Goal: Task Accomplishment & Management: Complete application form

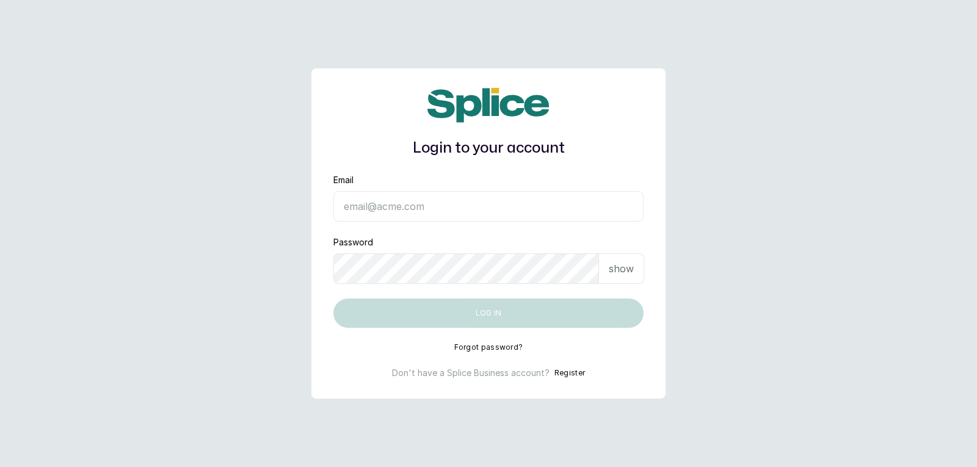
type input "[EMAIL_ADDRESS][DOMAIN_NAME]"
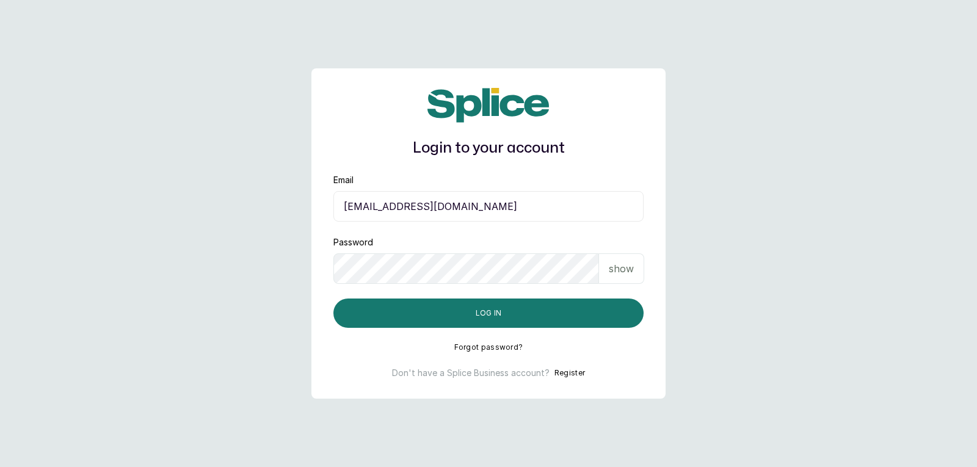
click at [615, 266] on p "show" at bounding box center [621, 268] width 25 height 15
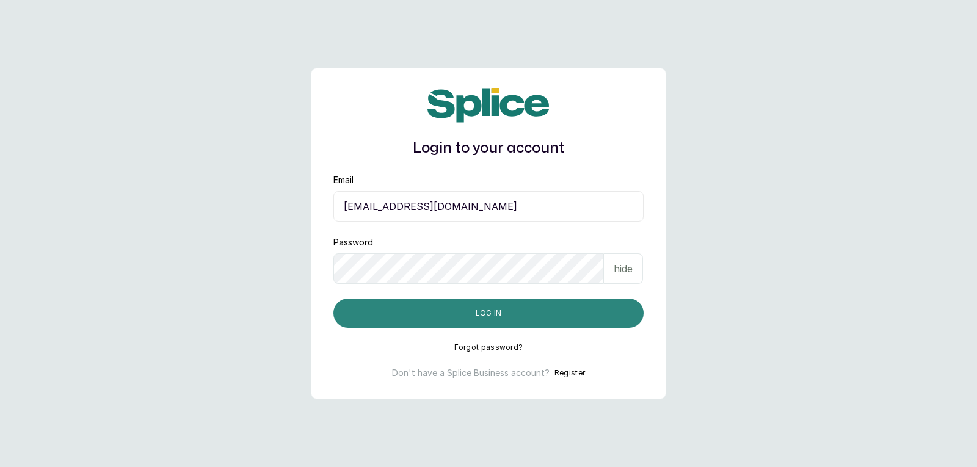
drag, startPoint x: 590, startPoint y: 307, endPoint x: 582, endPoint y: 301, distance: 10.5
click at [589, 307] on button "Log in" at bounding box center [488, 313] width 310 height 29
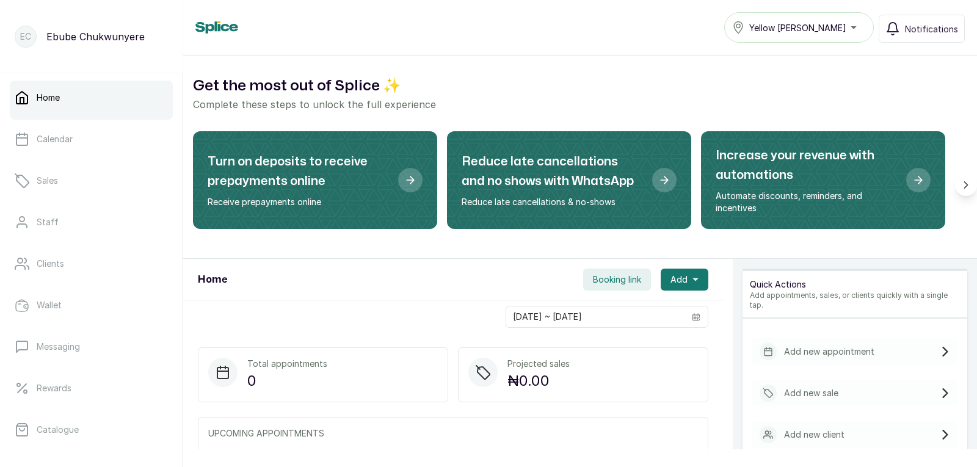
click at [796, 346] on p "Add new appointment" at bounding box center [829, 352] width 90 height 12
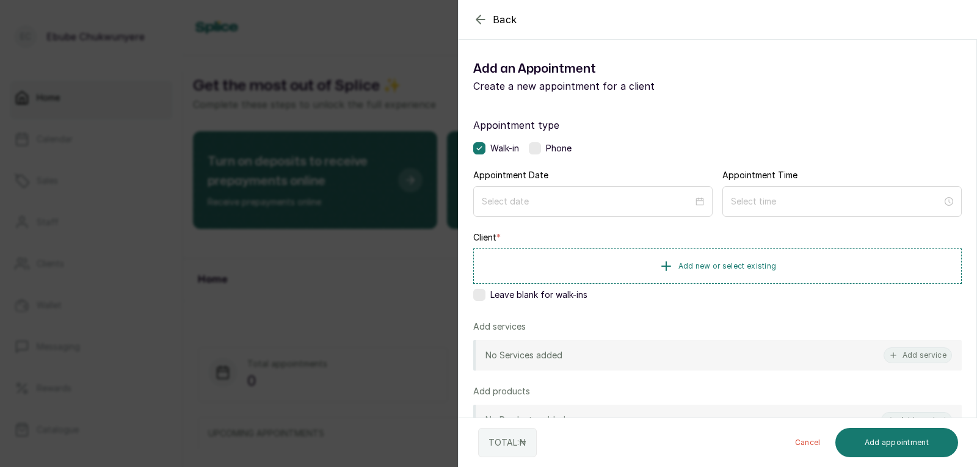
click at [538, 146] on label at bounding box center [535, 148] width 12 height 12
click at [576, 202] on input at bounding box center [587, 200] width 212 height 13
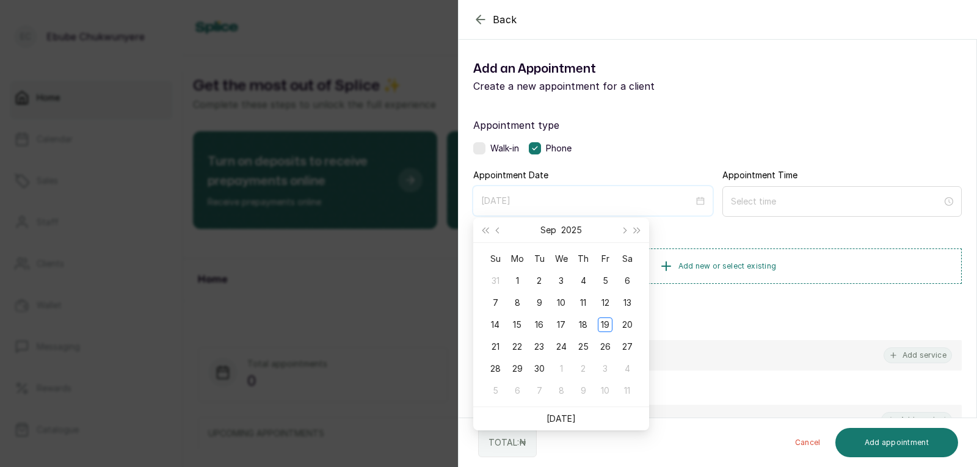
type input "[DATE]"
click at [632, 321] on div "20" at bounding box center [627, 324] width 15 height 15
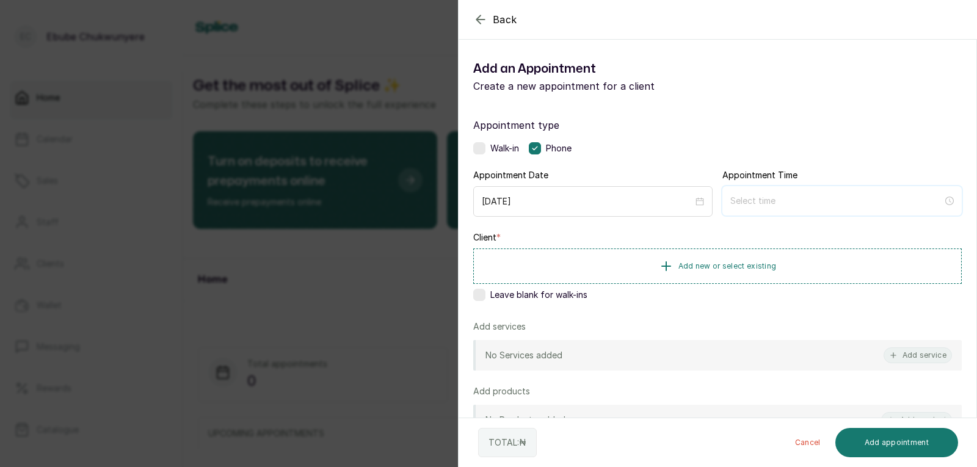
click at [732, 205] on input at bounding box center [836, 200] width 212 height 13
type input "2:00 am"
type input "12:05 am"
type input "4:00 am"
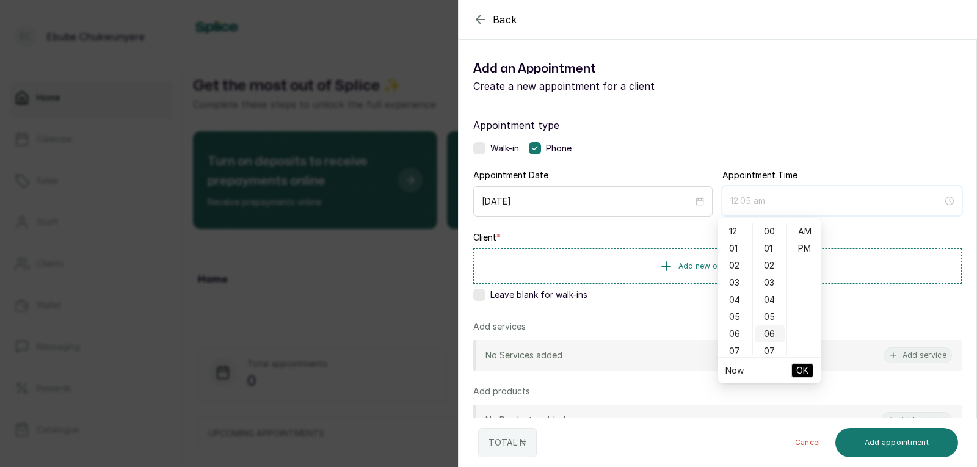
type input "12:06 am"
type input "6:00 am"
type input "12:00 am"
type input "7:00 am"
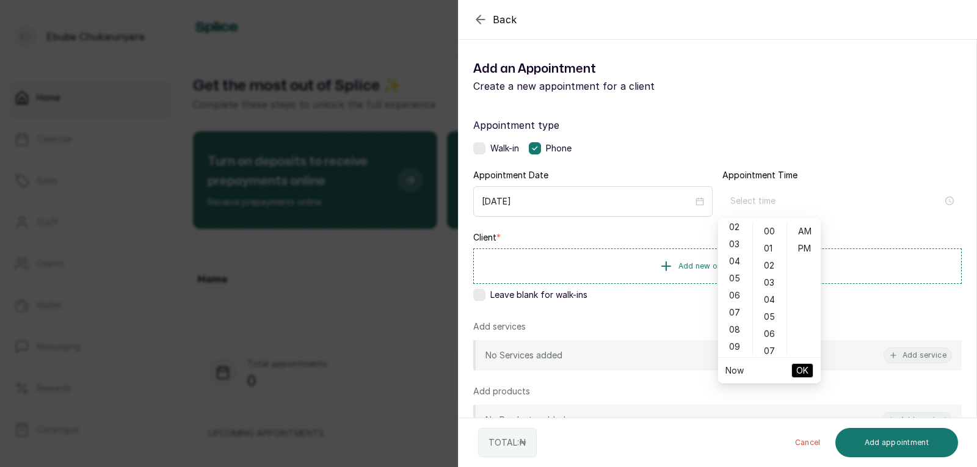
scroll to position [49, 0]
click at [740, 333] on div "09" at bounding box center [734, 336] width 29 height 17
type input "9:00 am"
click at [802, 371] on span "OK" at bounding box center [802, 370] width 12 height 23
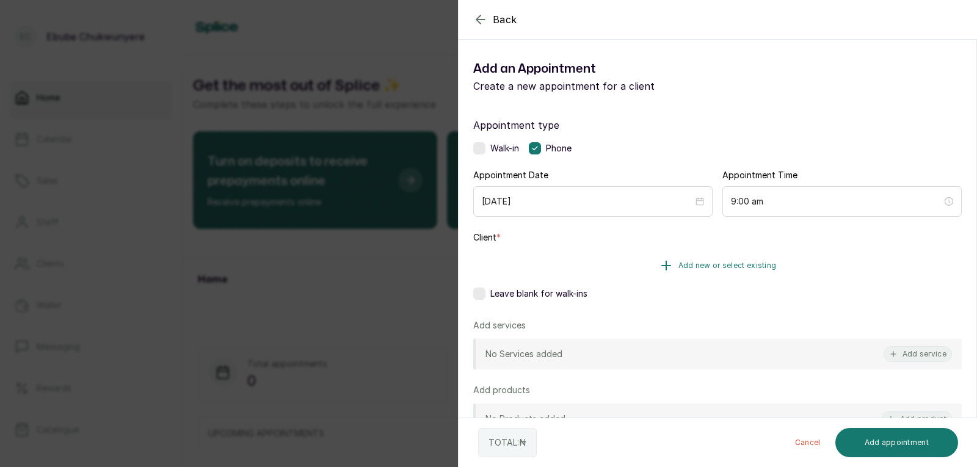
click at [793, 252] on button "Add new or select existing" at bounding box center [717, 265] width 488 height 34
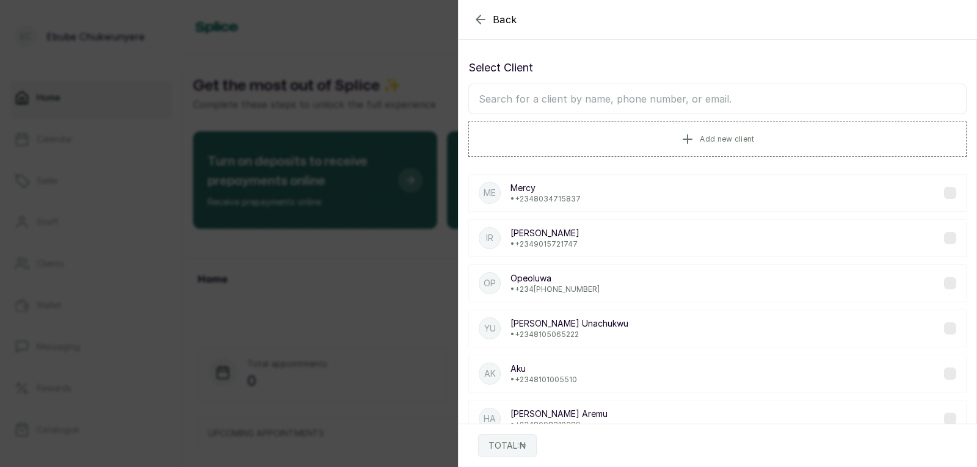
drag, startPoint x: 802, startPoint y: 92, endPoint x: 793, endPoint y: 91, distance: 8.6
click at [797, 91] on input "text" at bounding box center [717, 99] width 498 height 31
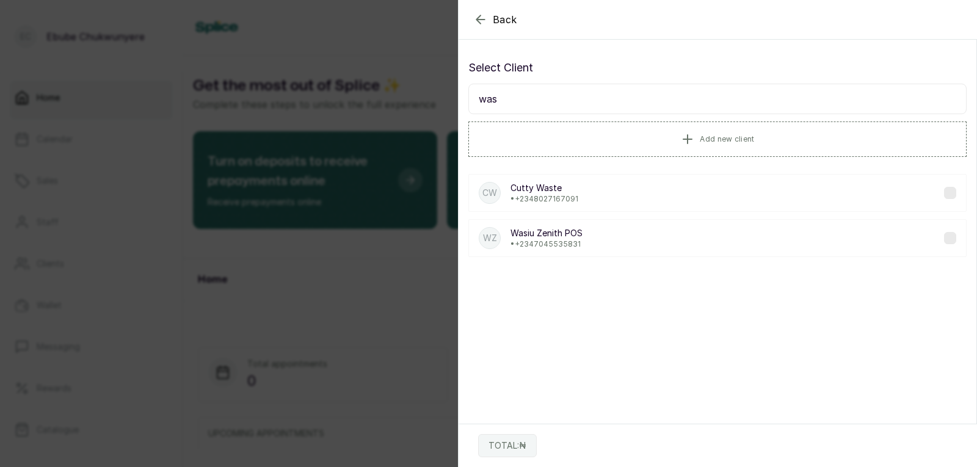
click at [711, 101] on input "was" at bounding box center [717, 99] width 498 height 31
type input "w"
type input "fcmb"
click at [717, 188] on div "AA Adeola Account Manager Fcmb • +234 8062332263" at bounding box center [717, 193] width 498 height 38
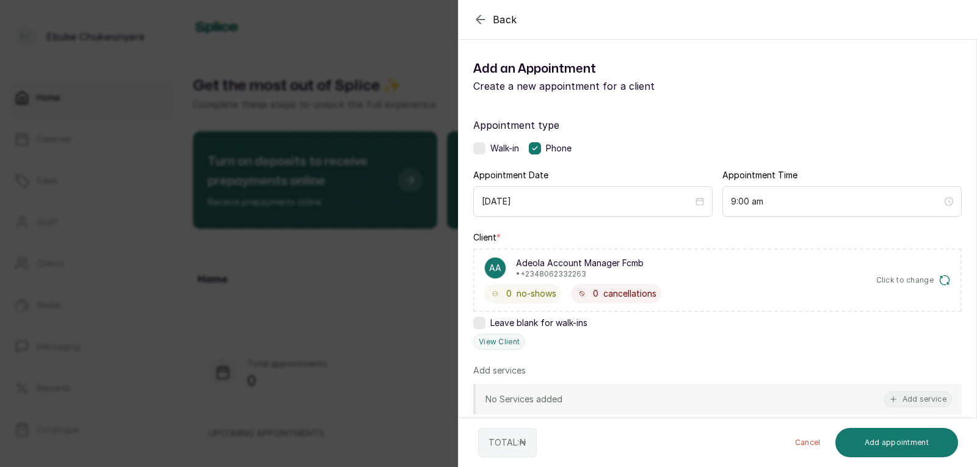
click at [913, 387] on div "No Services added Add service" at bounding box center [717, 399] width 488 height 31
click at [878, 277] on span "Click to change" at bounding box center [905, 280] width 58 height 10
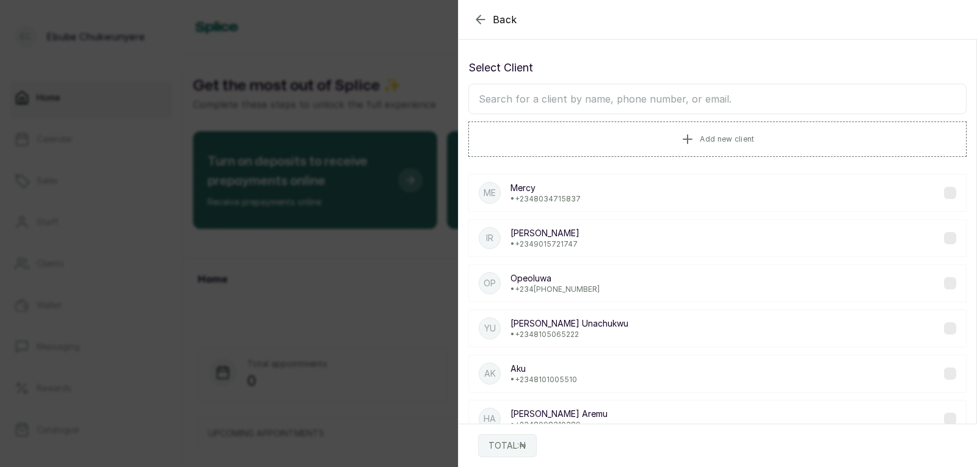
click at [790, 96] on input "text" at bounding box center [717, 99] width 498 height 31
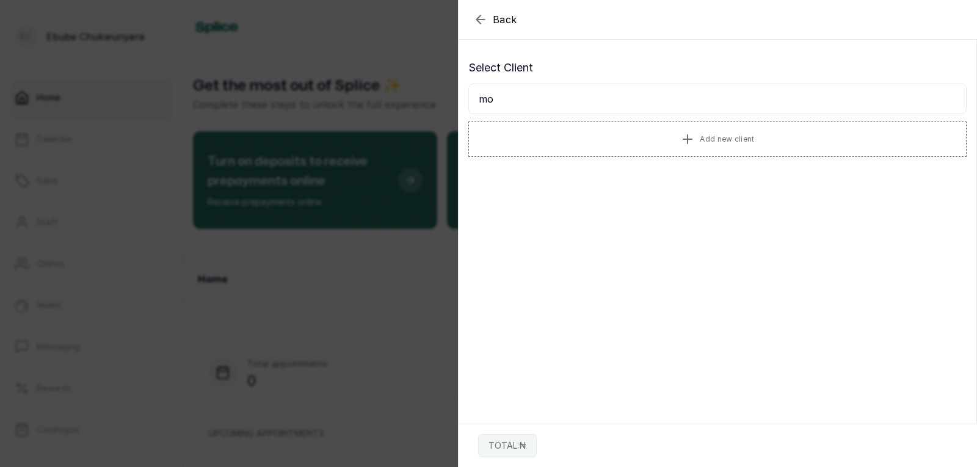
type input "m"
type input "p"
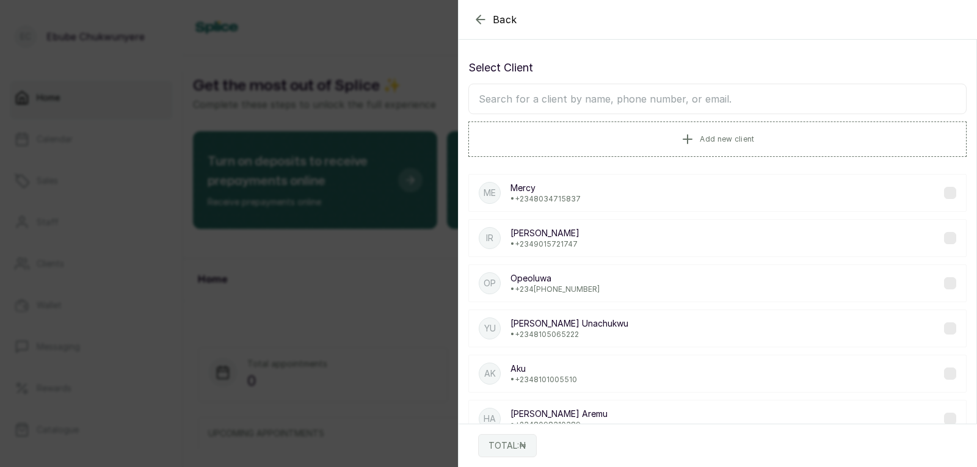
type input "n"
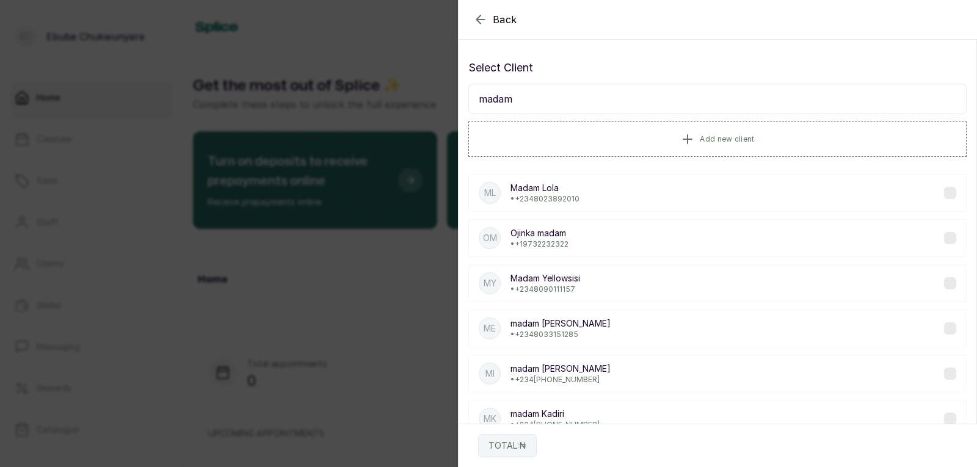
type input "madam"
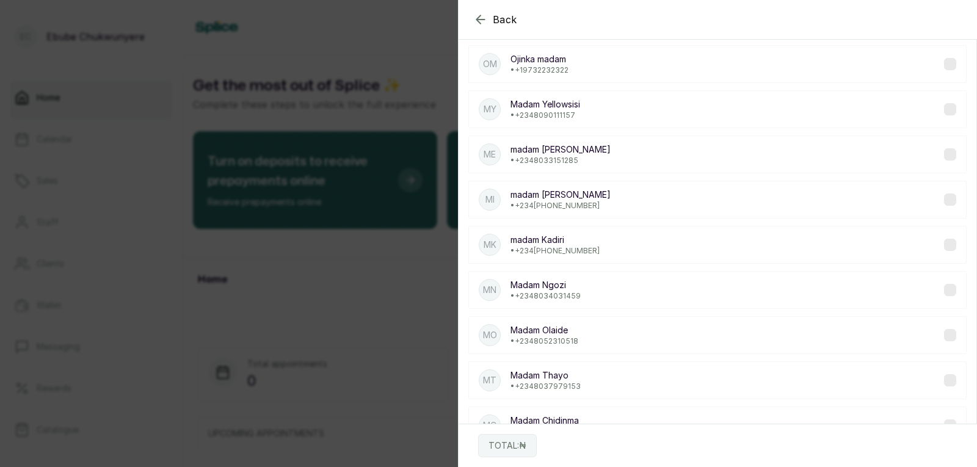
scroll to position [220, 0]
click at [914, 236] on div "MN Madam Ngozi • +234 8034031459" at bounding box center [717, 244] width 498 height 38
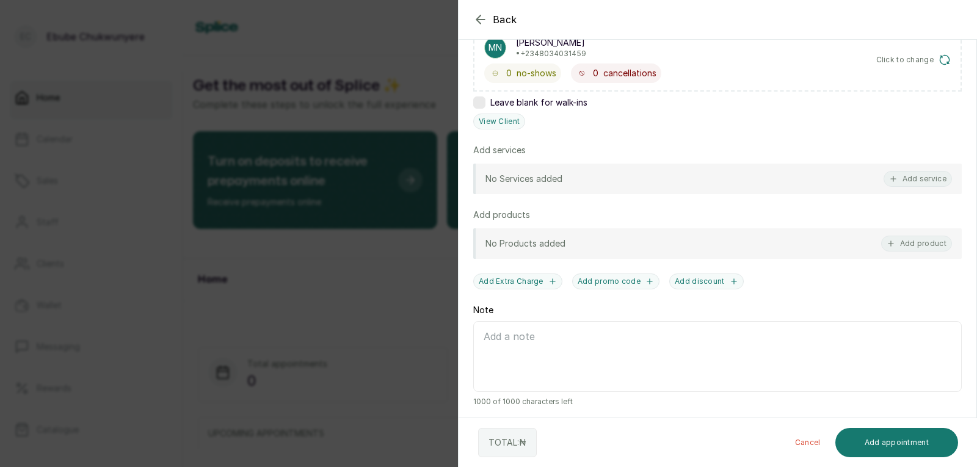
drag, startPoint x: 938, startPoint y: 288, endPoint x: 963, endPoint y: 328, distance: 46.9
click at [963, 328] on div "Appointment type Walk-in Phone Appointment Date 2025/09/20 Appointment Time 9:0…" at bounding box center [717, 152] width 518 height 538
click at [938, 178] on button "Add service" at bounding box center [917, 179] width 68 height 16
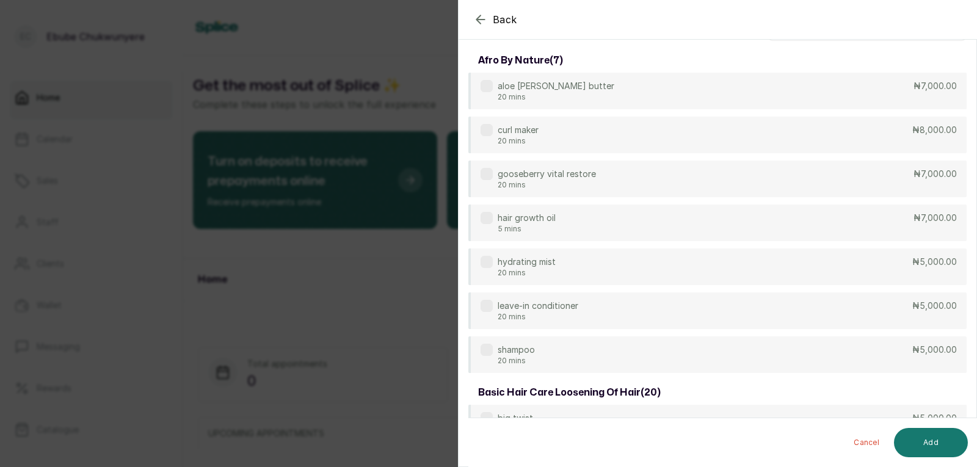
scroll to position [0, 0]
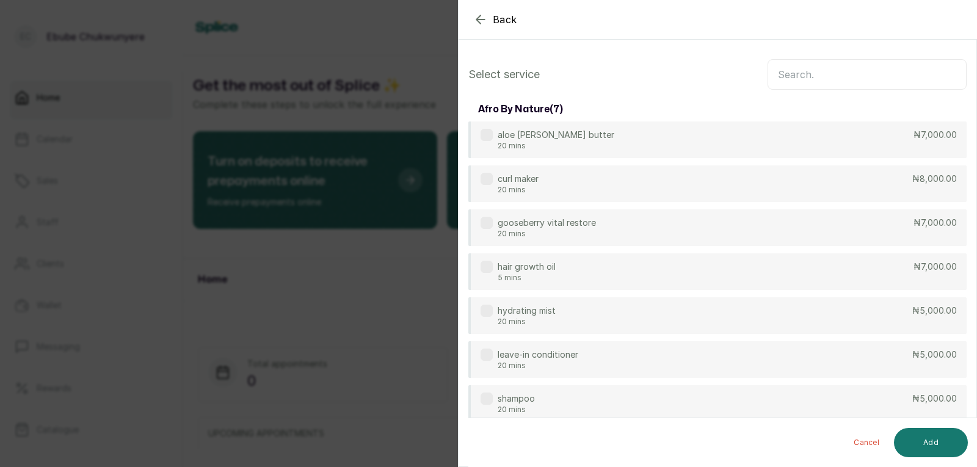
click at [910, 71] on input "text" at bounding box center [866, 74] width 199 height 31
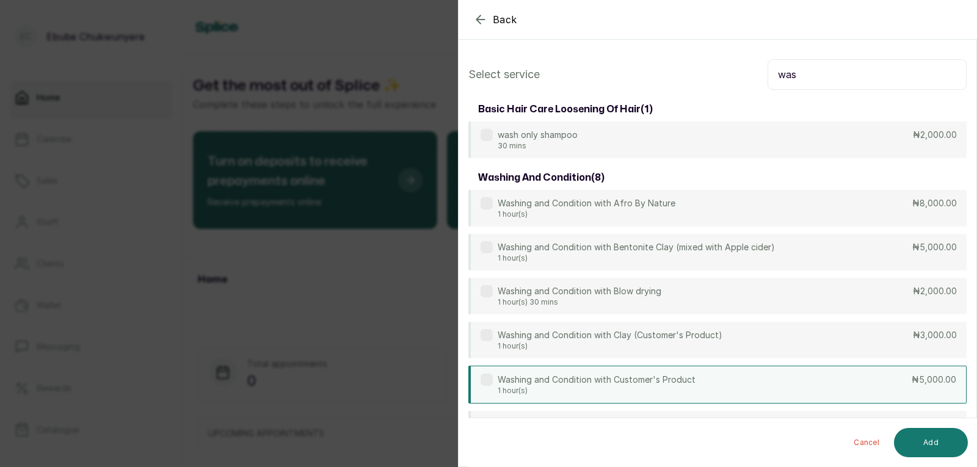
type input "was"
click at [858, 385] on div "Washing and Condition with Customer's Product 1 hour(s) ₦5,000.00" at bounding box center [717, 385] width 498 height 38
click at [911, 433] on button "Add" at bounding box center [931, 442] width 74 height 29
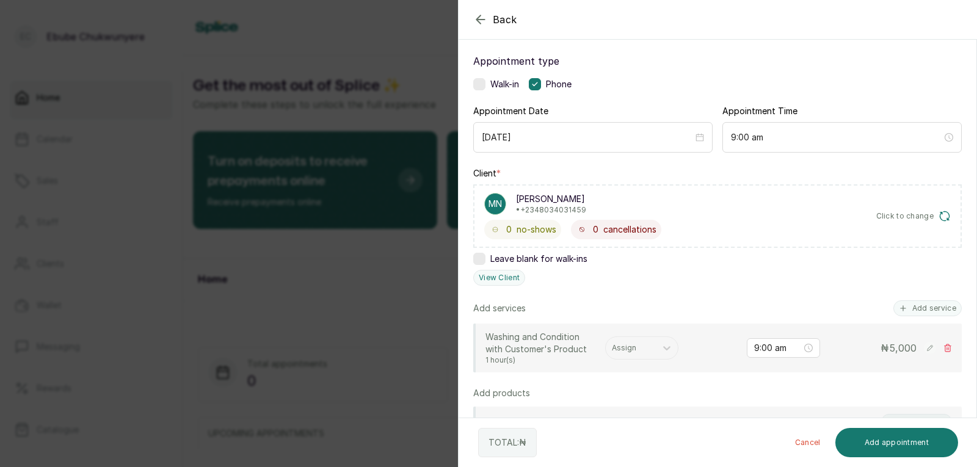
scroll to position [74, 0]
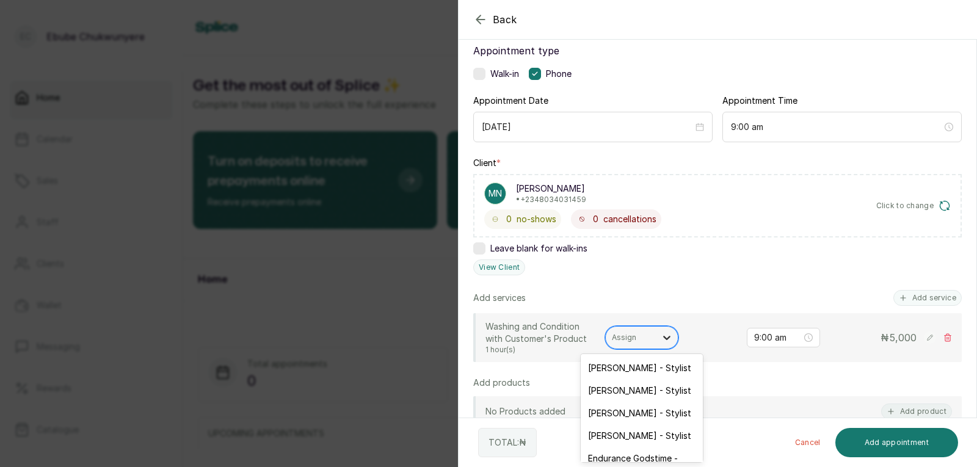
click at [662, 336] on icon at bounding box center [667, 337] width 12 height 12
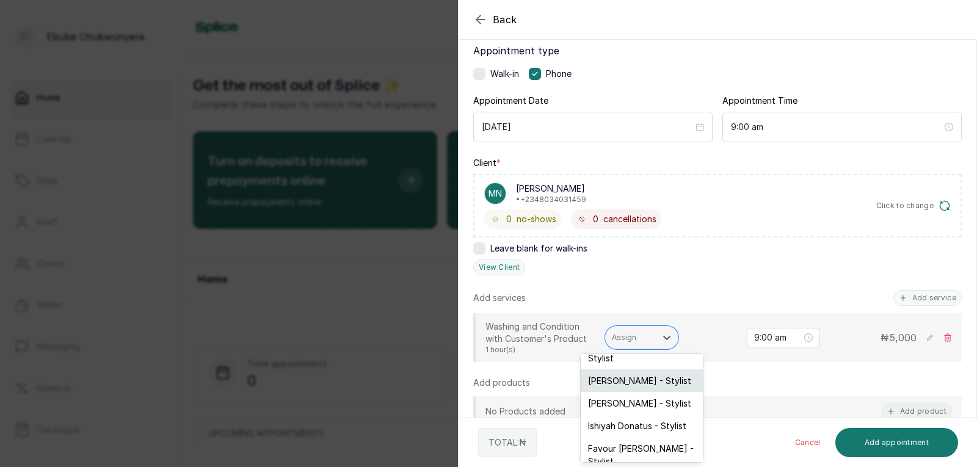
click at [687, 371] on div "Mary Abuul - Stylist" at bounding box center [642, 380] width 122 height 23
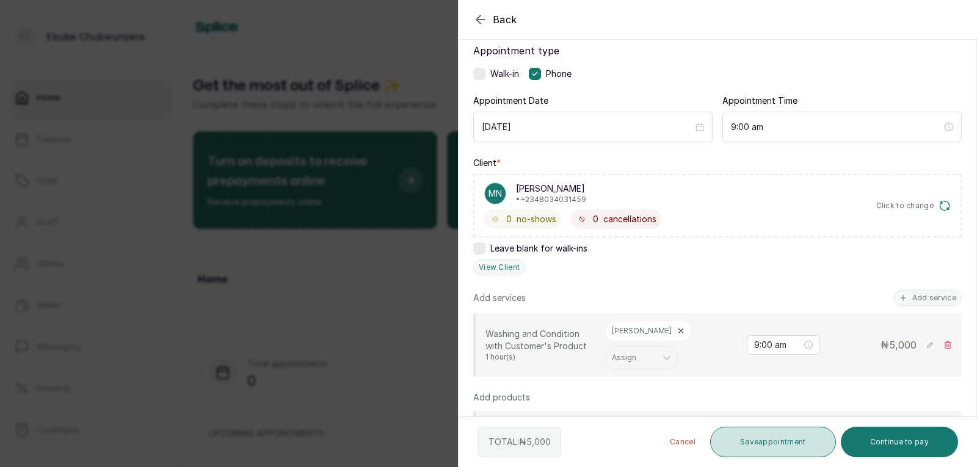
click at [744, 440] on button "Save appointment" at bounding box center [773, 442] width 126 height 31
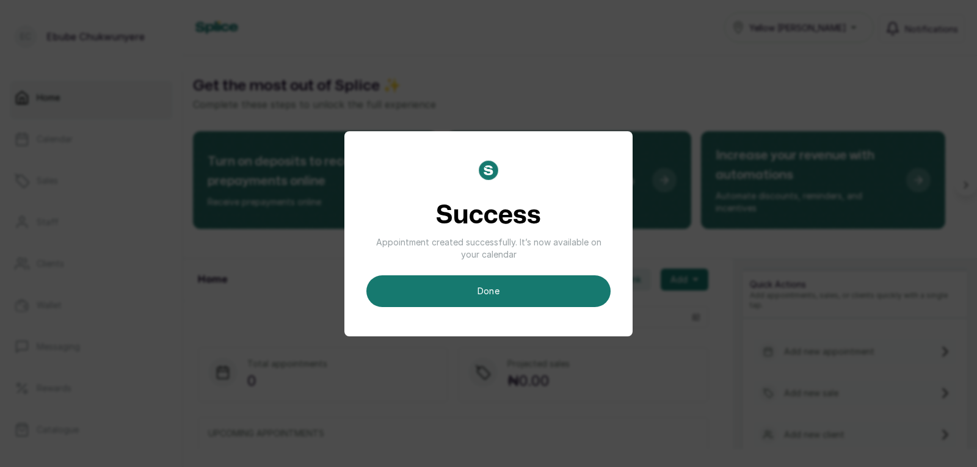
drag, startPoint x: 589, startPoint y: 289, endPoint x: 579, endPoint y: 305, distance: 19.5
click at [589, 292] on button "done" at bounding box center [488, 291] width 244 height 32
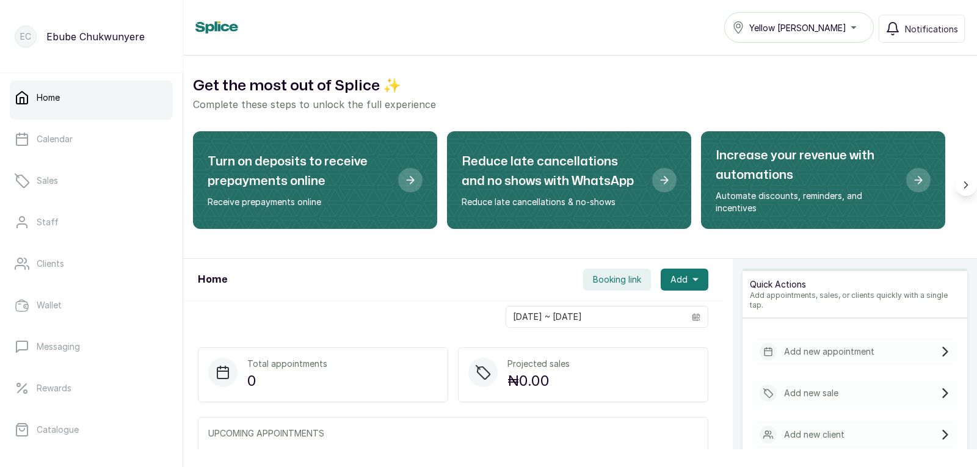
click at [889, 343] on div "Add new appointment" at bounding box center [854, 351] width 205 height 27
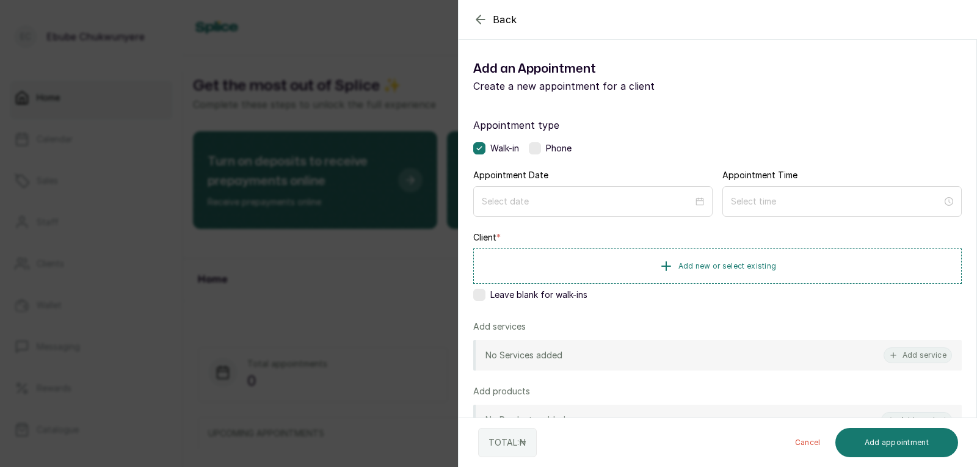
click at [535, 143] on label at bounding box center [535, 148] width 12 height 12
click at [556, 197] on input at bounding box center [587, 200] width 212 height 13
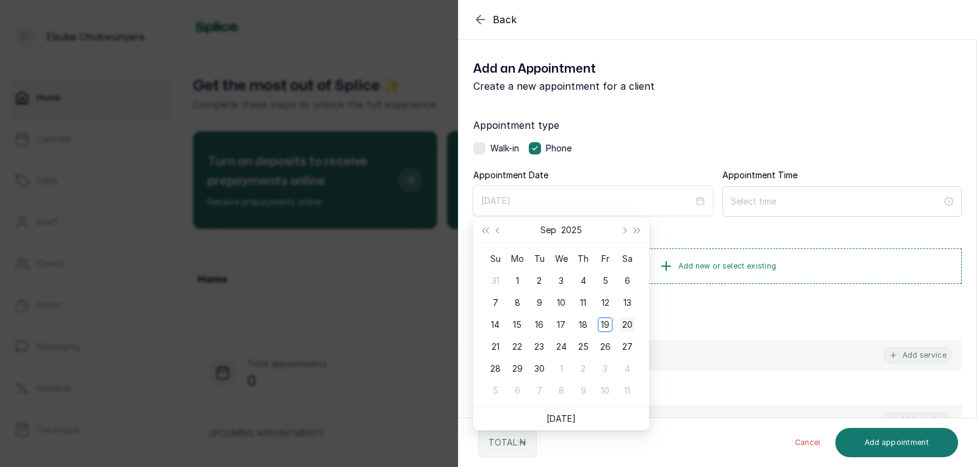
type input "2025/09/20"
click at [620, 318] on div "20" at bounding box center [627, 324] width 15 height 15
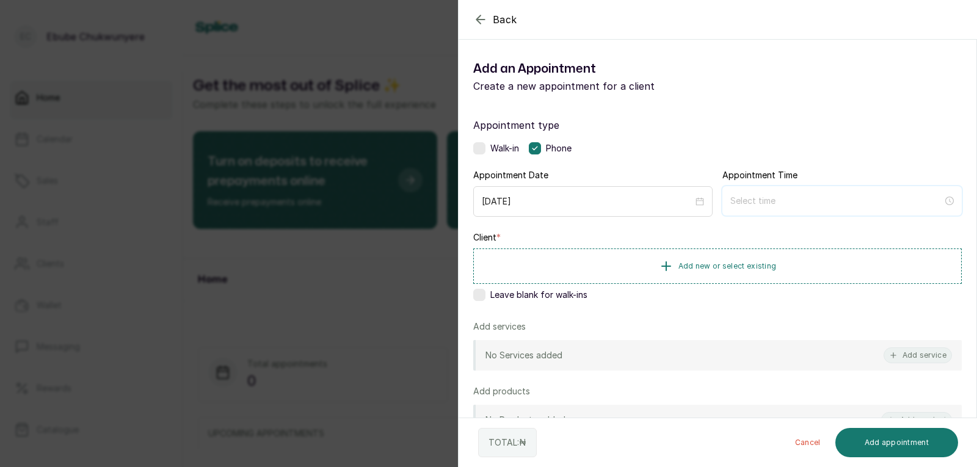
click at [803, 199] on input at bounding box center [836, 200] width 212 height 13
type input "12:02 am"
type input "7:00 am"
type input "9:00 am"
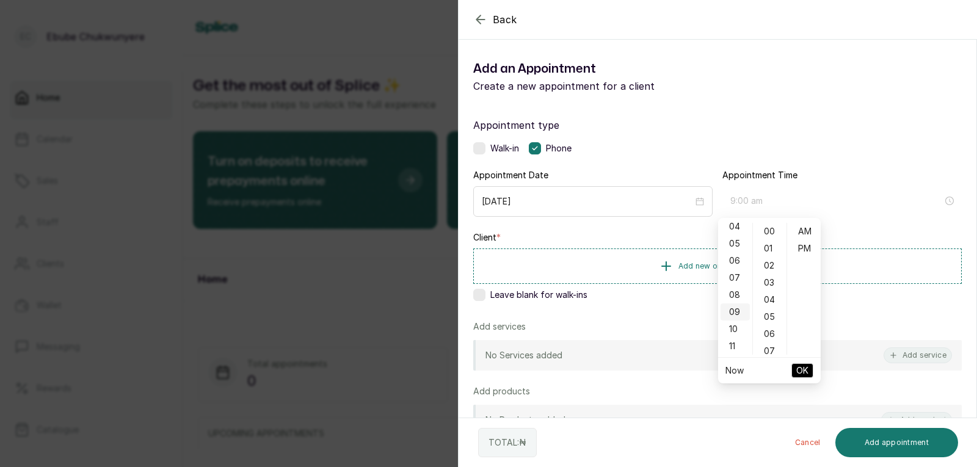
click at [742, 311] on div "09" at bounding box center [734, 311] width 29 height 17
type input "9:00 am"
click at [792, 366] on button "OK" at bounding box center [802, 370] width 22 height 15
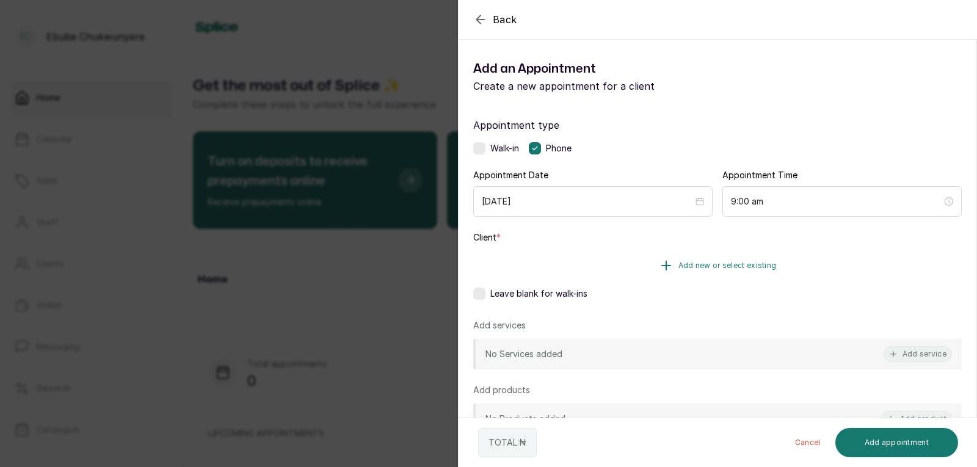
click at [814, 262] on button "Add new or select existing" at bounding box center [717, 265] width 488 height 34
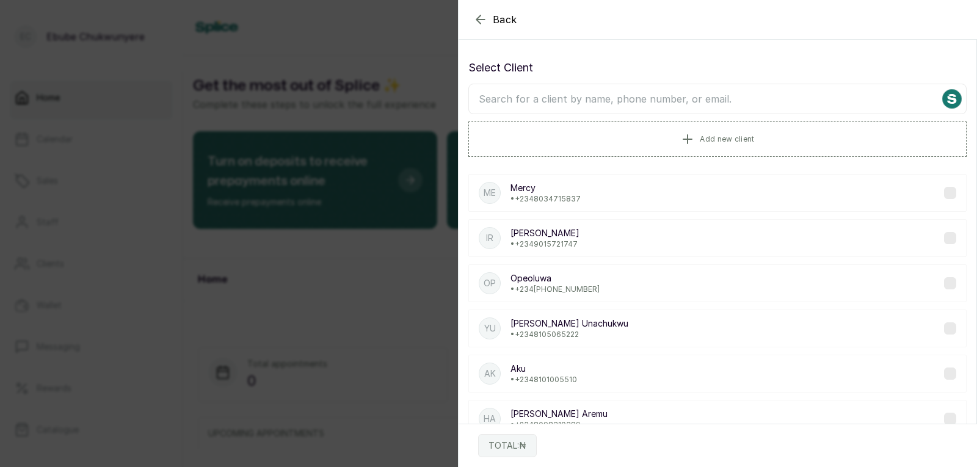
click at [813, 101] on input "text" at bounding box center [717, 99] width 498 height 31
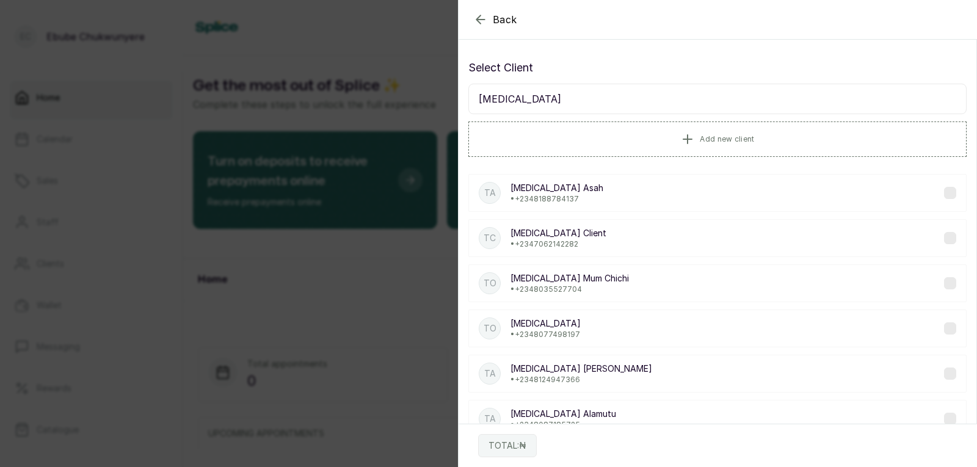
type input "tobi"
click at [833, 235] on div "TC Tobi Client • +234 7062142282" at bounding box center [717, 238] width 498 height 38
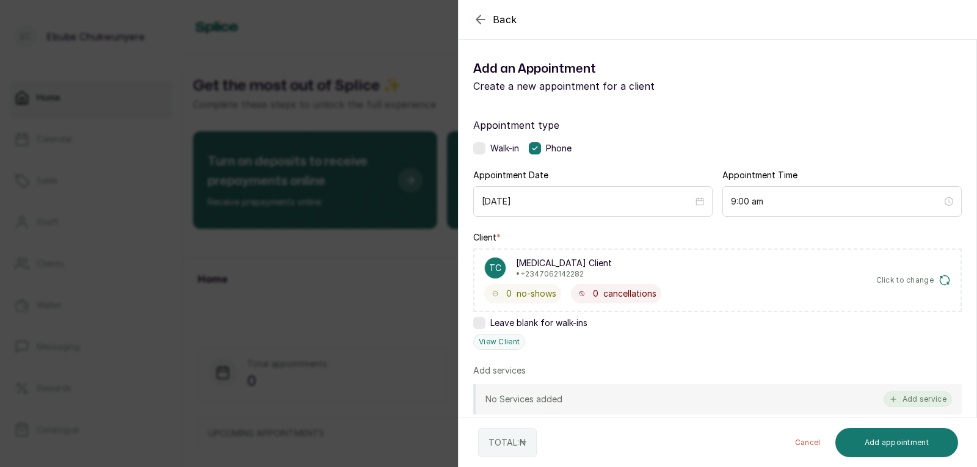
click at [913, 394] on button "Add service" at bounding box center [917, 399] width 68 height 16
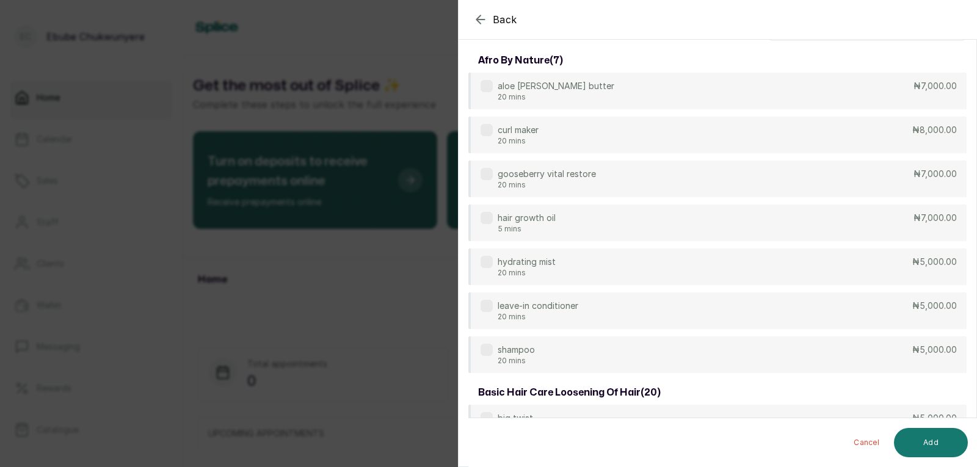
scroll to position [0, 0]
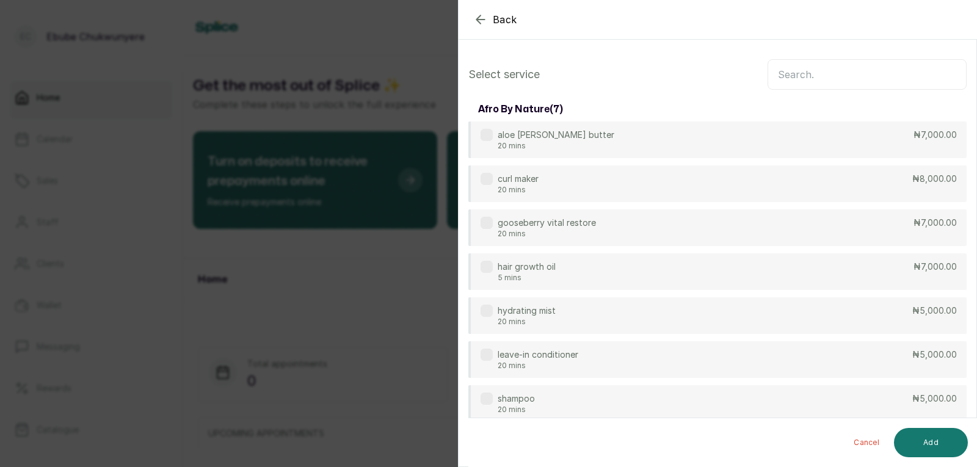
click at [932, 62] on input "text" at bounding box center [866, 74] width 199 height 31
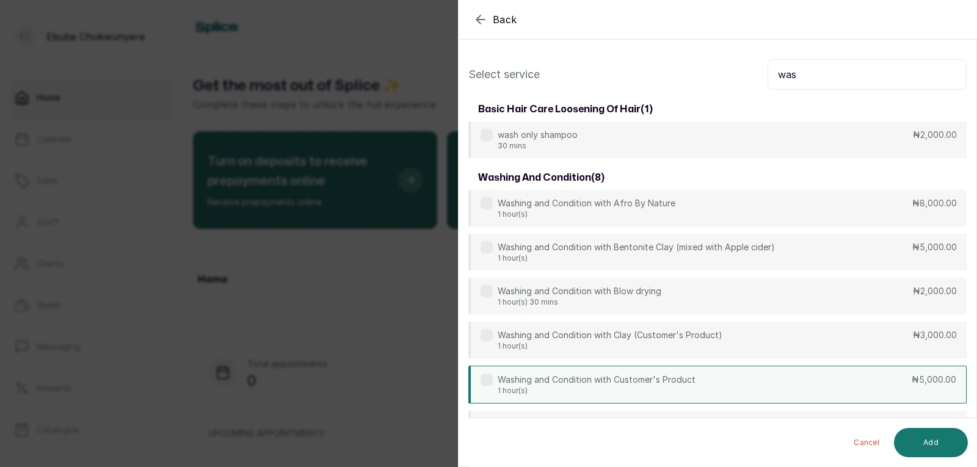
type input "was"
click at [847, 377] on div "Washing and Condition with Customer's Product 1 hour(s) ₦5,000.00" at bounding box center [717, 385] width 498 height 38
click at [924, 440] on button "Add" at bounding box center [931, 442] width 74 height 29
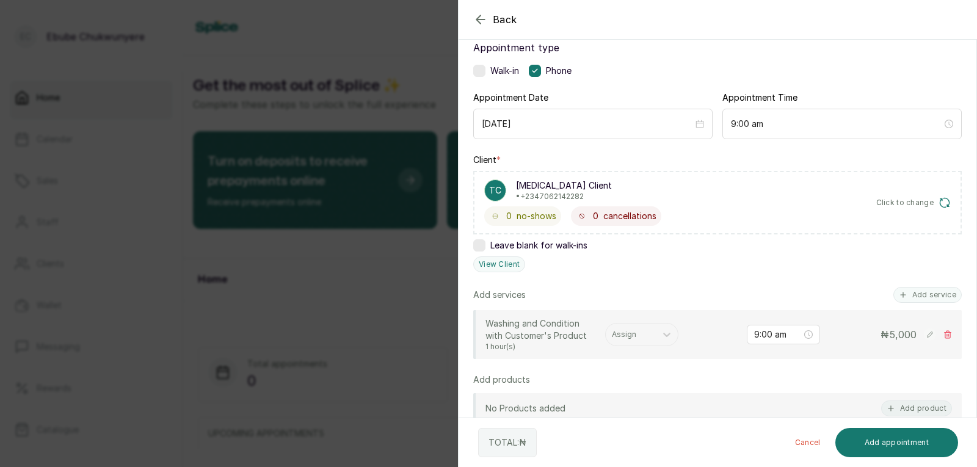
scroll to position [84, 0]
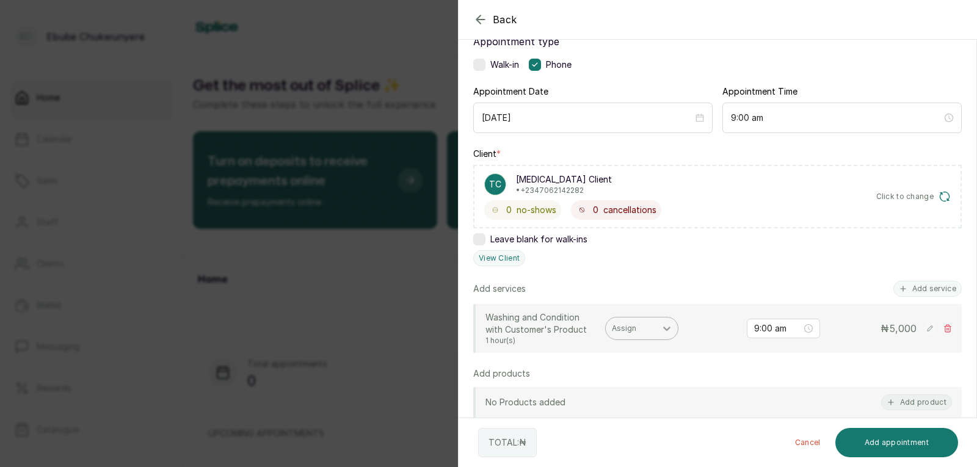
click at [667, 327] on icon at bounding box center [667, 328] width 12 height 12
click at [662, 332] on icon at bounding box center [667, 328] width 12 height 12
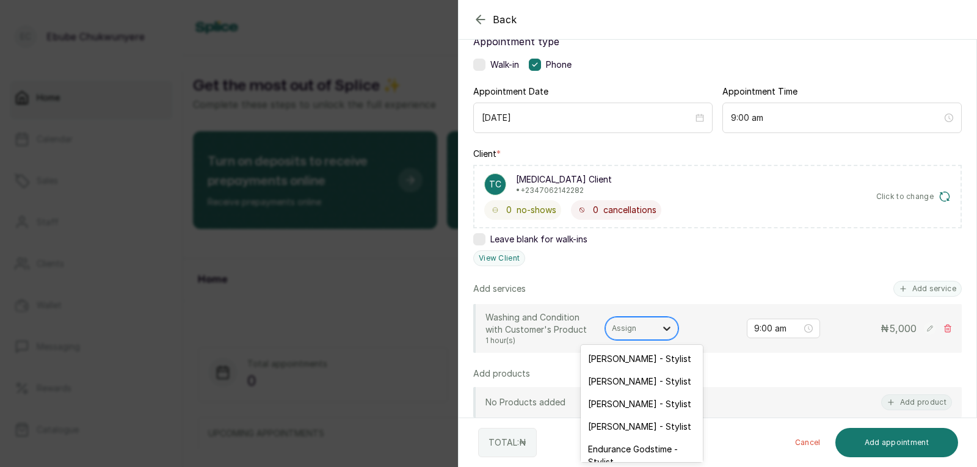
click at [664, 325] on icon at bounding box center [667, 328] width 12 height 12
click at [642, 419] on div "Faith Itoro - Stylist" at bounding box center [642, 426] width 122 height 23
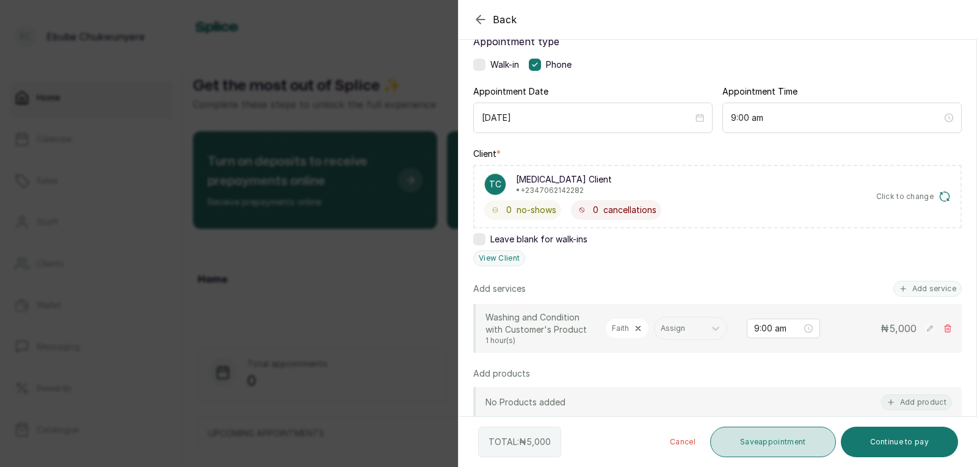
click at [764, 440] on button "Save appointment" at bounding box center [773, 442] width 126 height 31
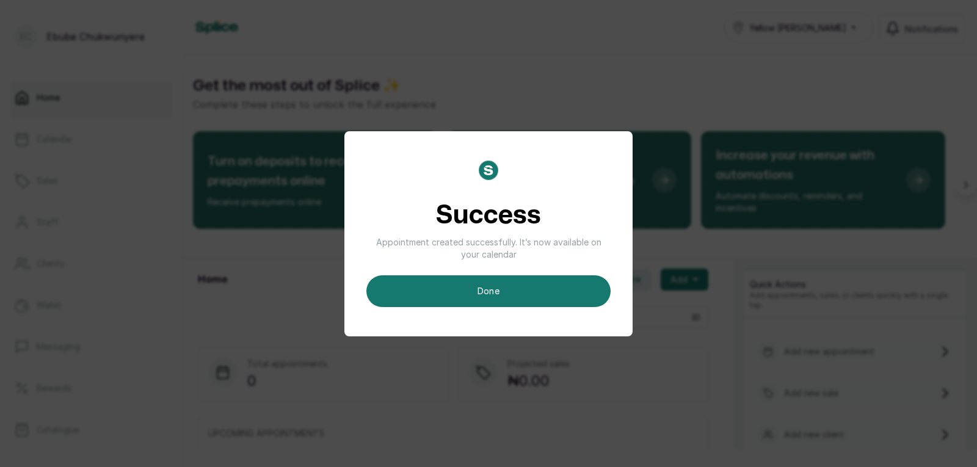
drag, startPoint x: 535, startPoint y: 285, endPoint x: 651, endPoint y: 271, distance: 116.2
click at [538, 285] on button "done" at bounding box center [488, 291] width 244 height 32
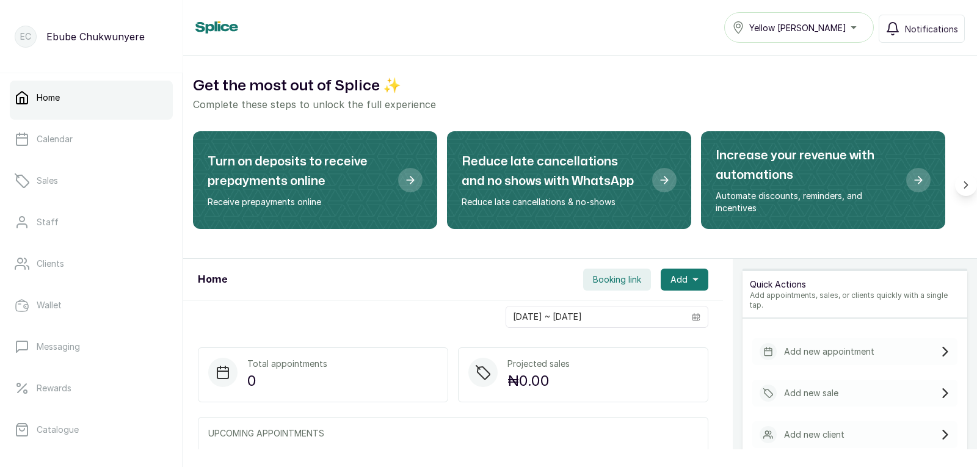
click at [903, 338] on div "Add new appointment" at bounding box center [854, 351] width 205 height 27
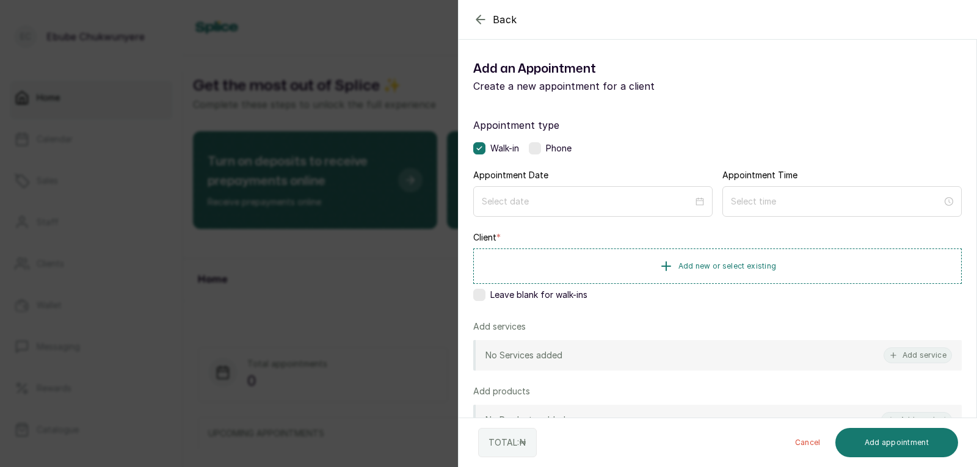
click at [535, 147] on label at bounding box center [535, 148] width 12 height 12
click at [570, 209] on div at bounding box center [592, 201] width 239 height 31
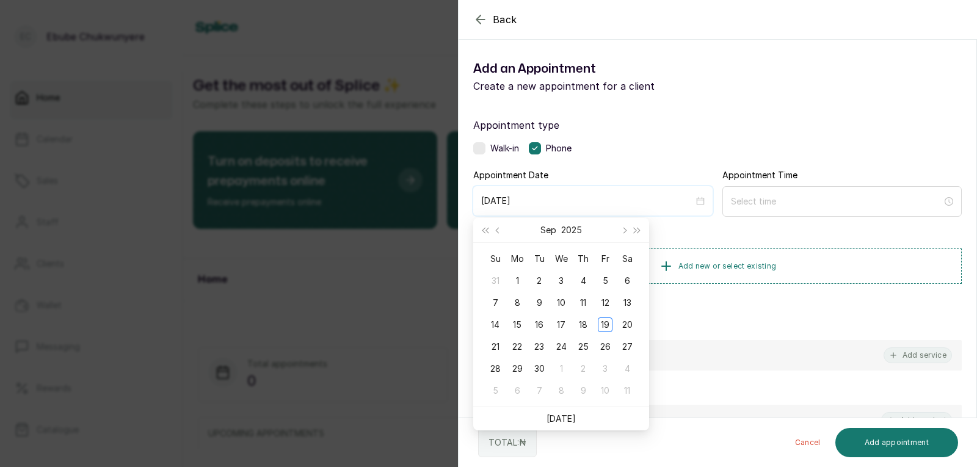
type input "2025/09/20"
click at [624, 322] on div "20" at bounding box center [627, 324] width 15 height 15
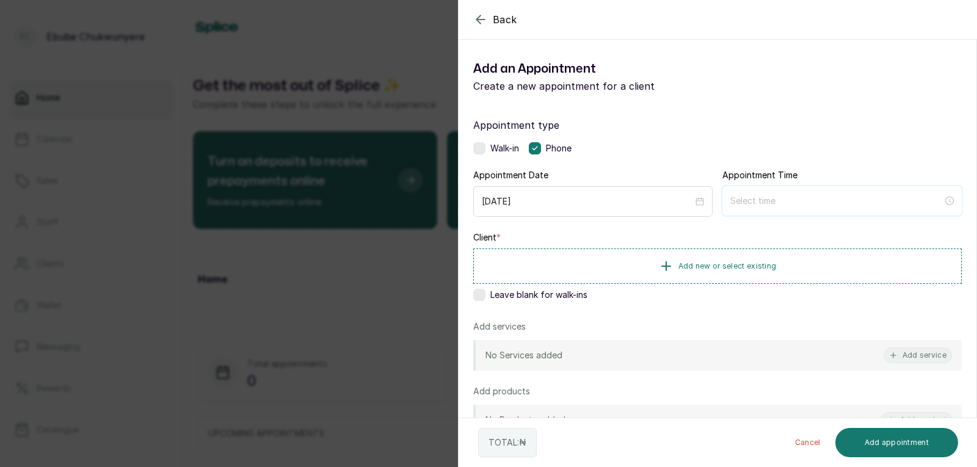
click at [820, 205] on input at bounding box center [836, 200] width 212 height 13
type input "12:00 am"
type input "12:03 am"
type input "7:00 am"
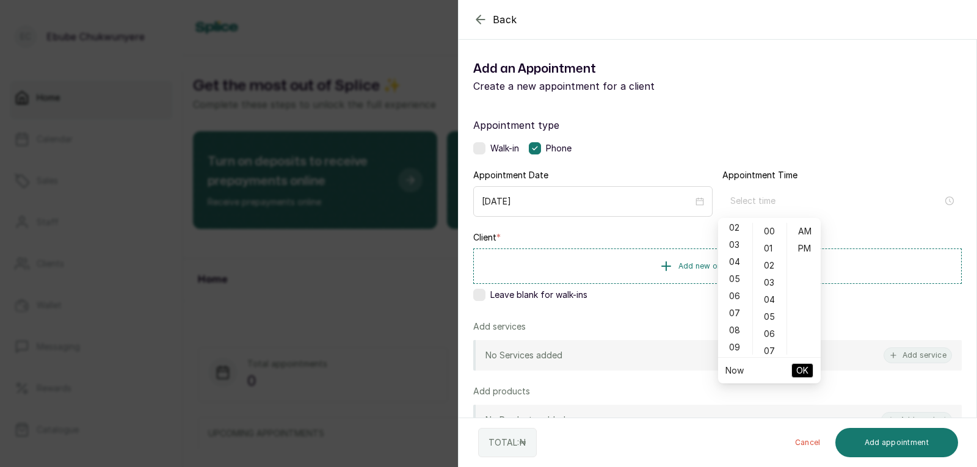
scroll to position [49, 0]
click at [741, 335] on div "09" at bounding box center [734, 336] width 29 height 17
type input "9:00 am"
click at [806, 368] on span "OK" at bounding box center [802, 370] width 12 height 23
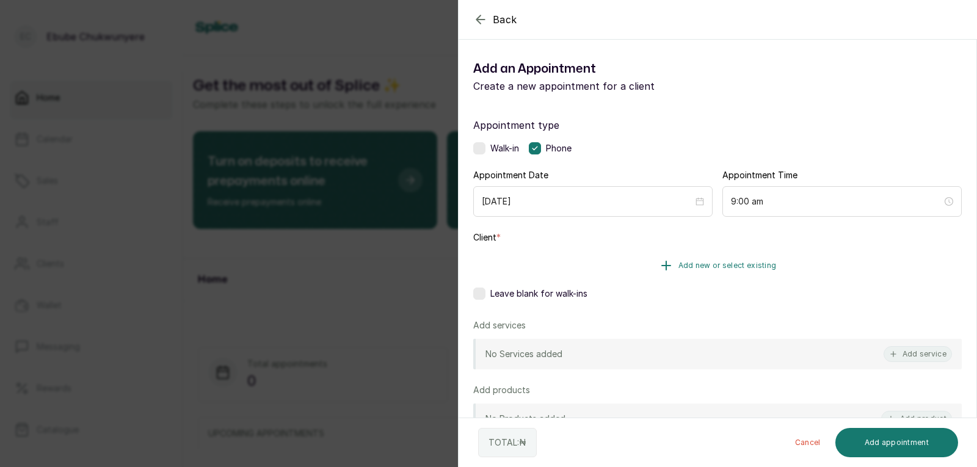
click at [859, 259] on button "Add new or select existing" at bounding box center [717, 265] width 488 height 34
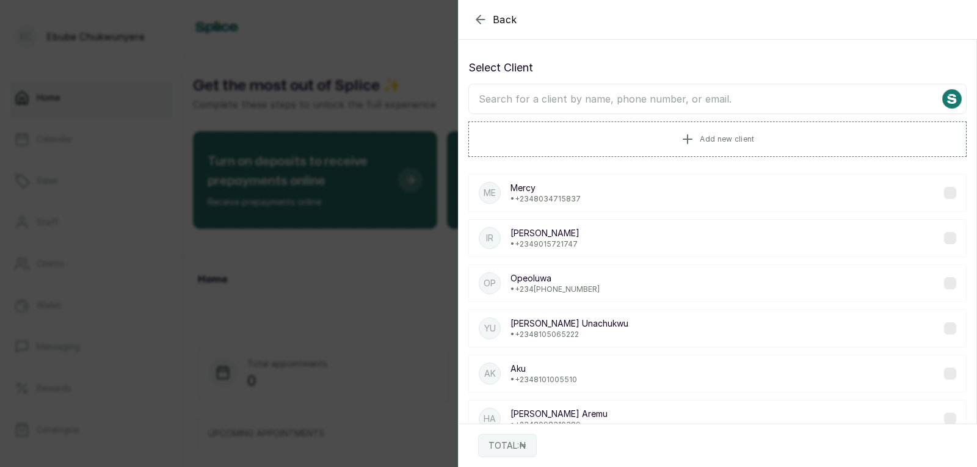
click at [814, 95] on input "text" at bounding box center [717, 99] width 498 height 31
type input "\"
type input "a"
type input "anne"
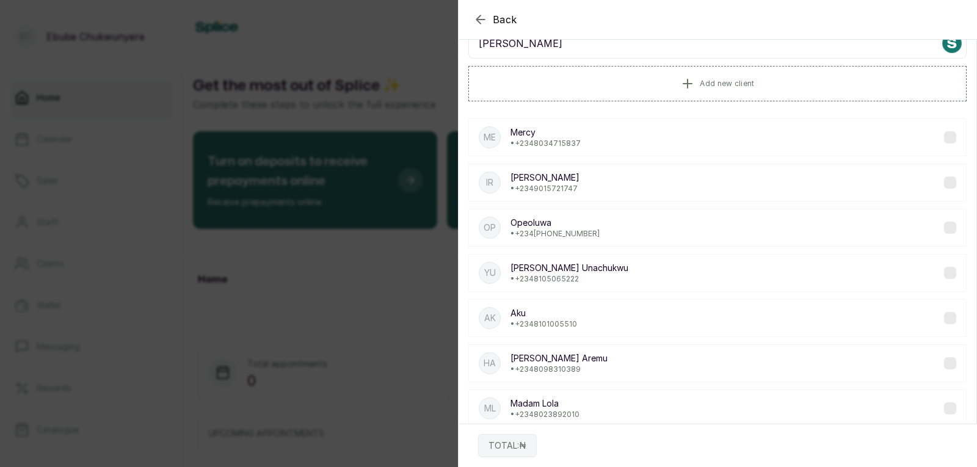
scroll to position [0, 0]
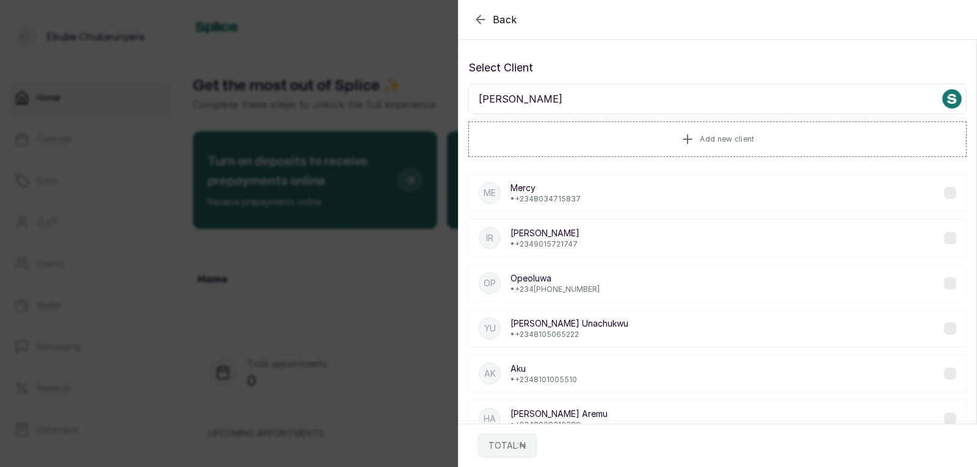
click at [476, 21] on icon "button" at bounding box center [480, 19] width 15 height 15
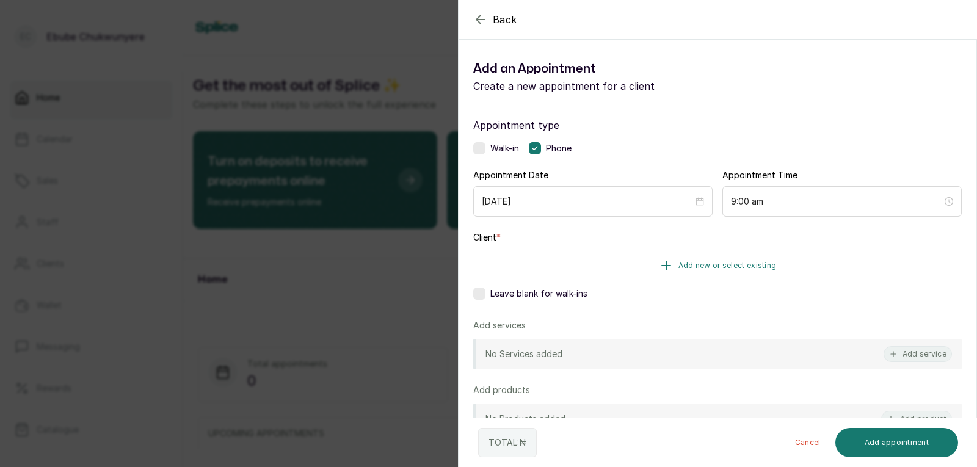
click at [616, 260] on button "Add new or select existing" at bounding box center [717, 265] width 488 height 34
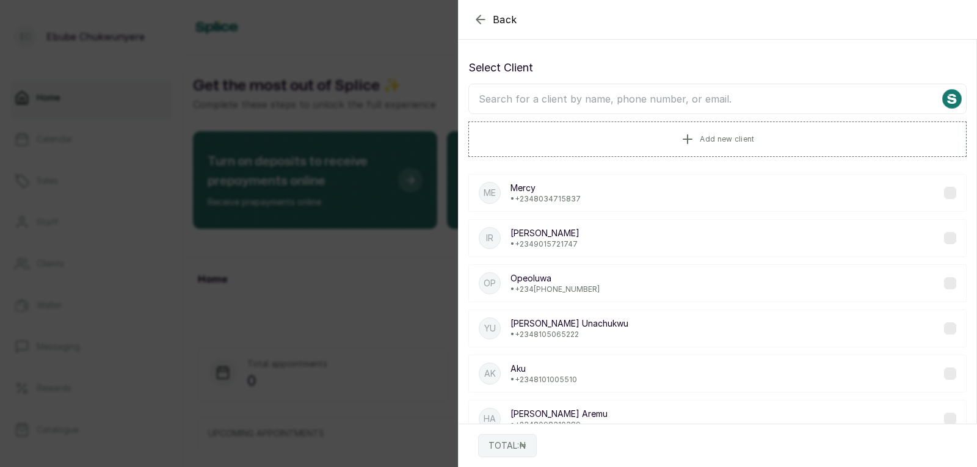
click at [670, 105] on input "text" at bounding box center [717, 99] width 498 height 31
type input "anne"
click at [472, 15] on div "Back" at bounding box center [946, 19] width 977 height 39
click at [482, 16] on icon "button" at bounding box center [480, 19] width 15 height 15
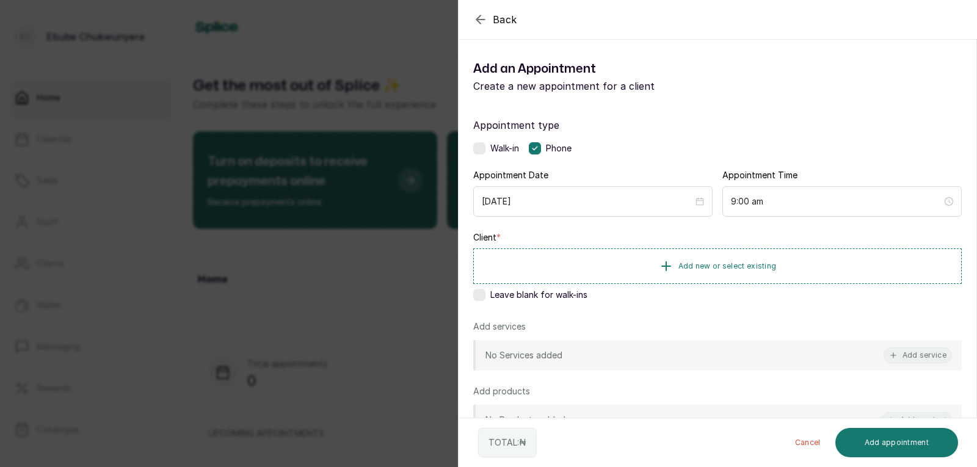
click at [482, 12] on icon "button" at bounding box center [480, 19] width 15 height 15
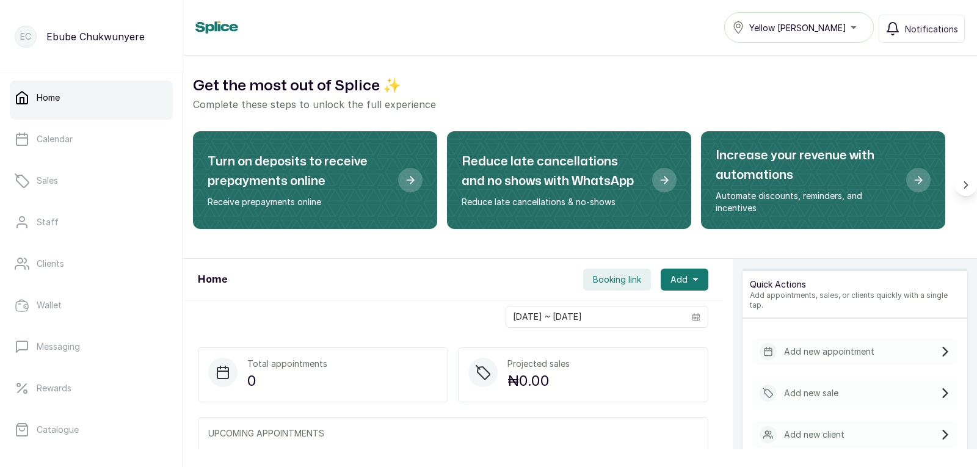
click at [792, 346] on p "Add new appointment" at bounding box center [829, 352] width 90 height 12
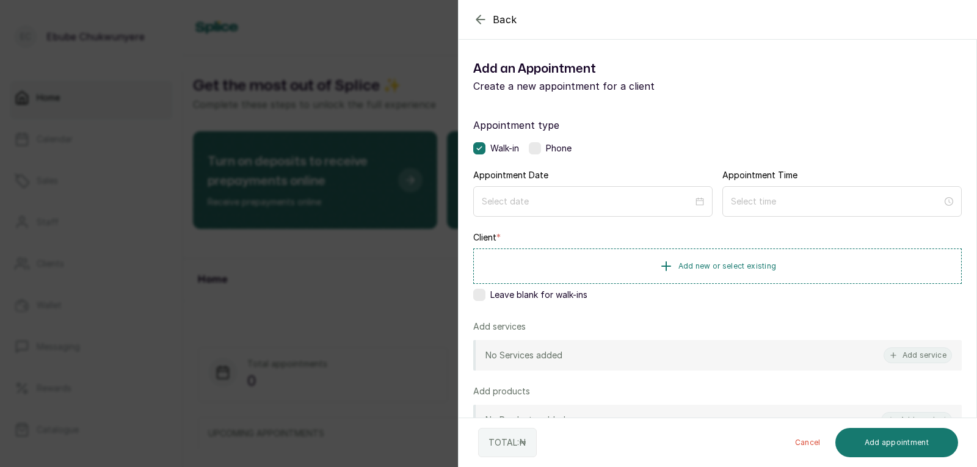
click at [534, 144] on label at bounding box center [535, 148] width 12 height 12
click at [548, 199] on input at bounding box center [587, 200] width 212 height 13
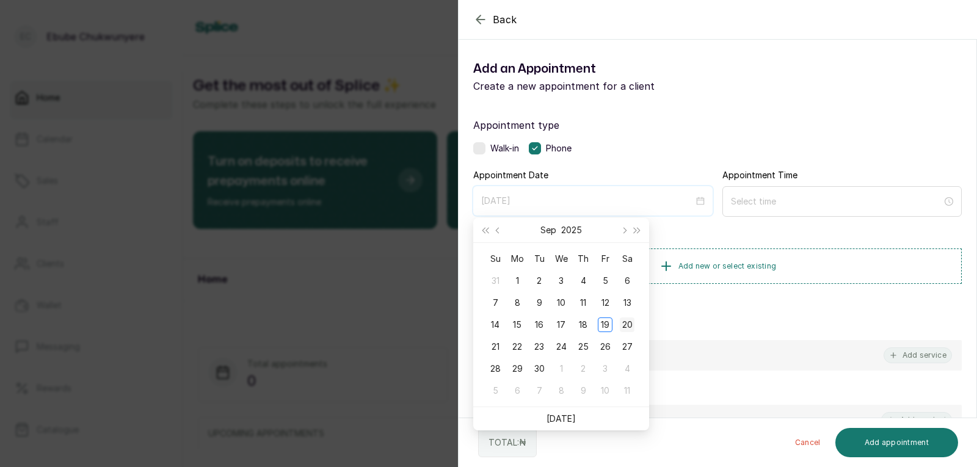
type input "2025/09/20"
click at [626, 324] on div "20" at bounding box center [627, 324] width 15 height 15
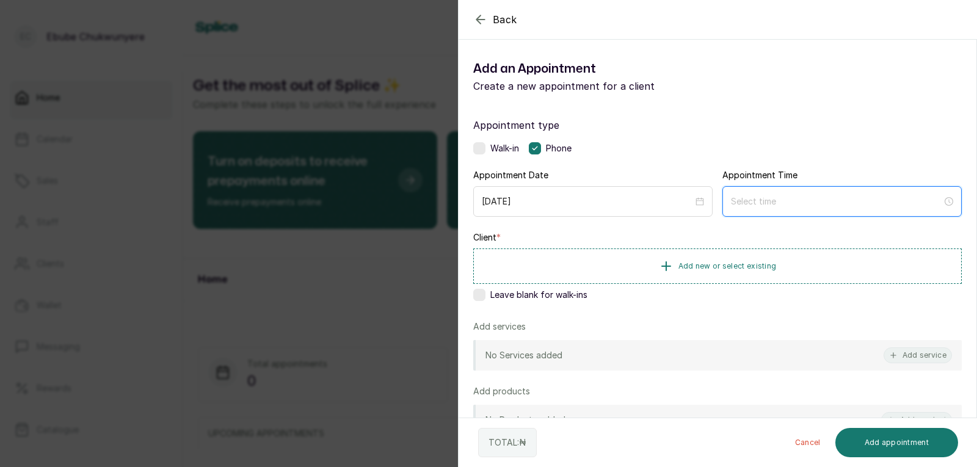
click at [794, 204] on input at bounding box center [836, 201] width 211 height 13
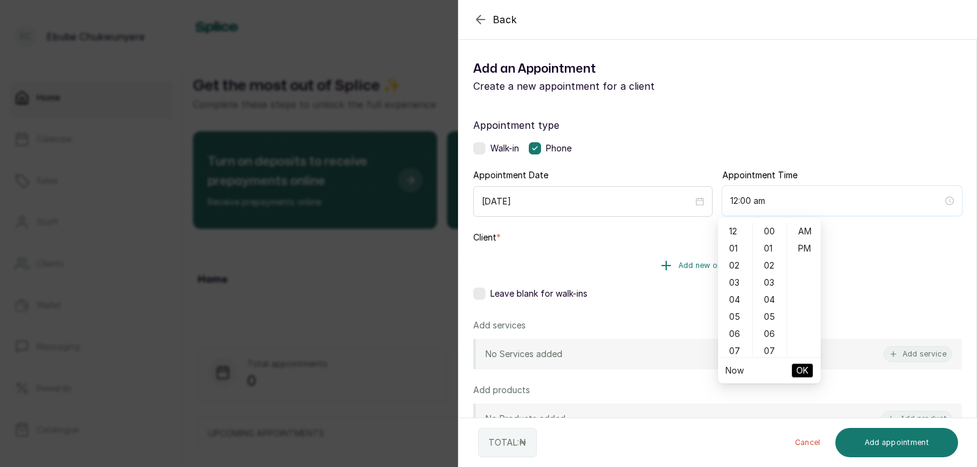
type input "1:00 am"
type input "7:00 am"
click at [736, 328] on div "10" at bounding box center [734, 328] width 29 height 17
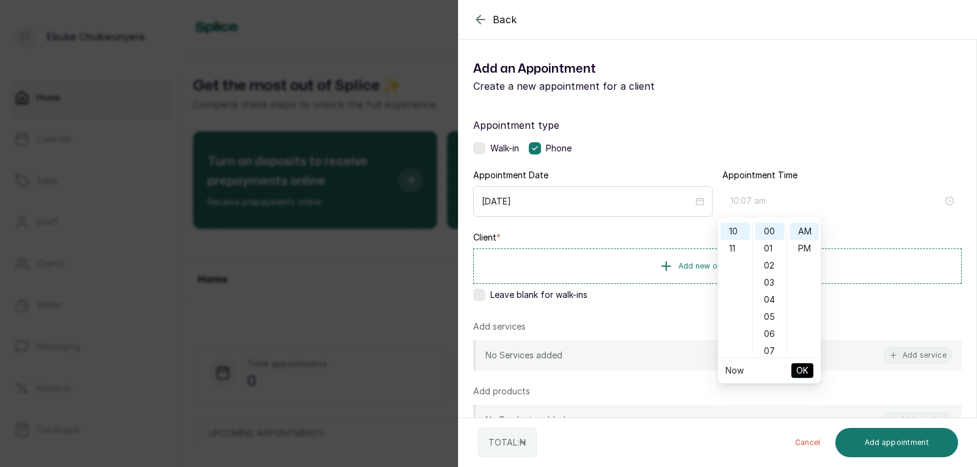
type input "10:00 am"
click at [796, 370] on span "OK" at bounding box center [802, 370] width 12 height 23
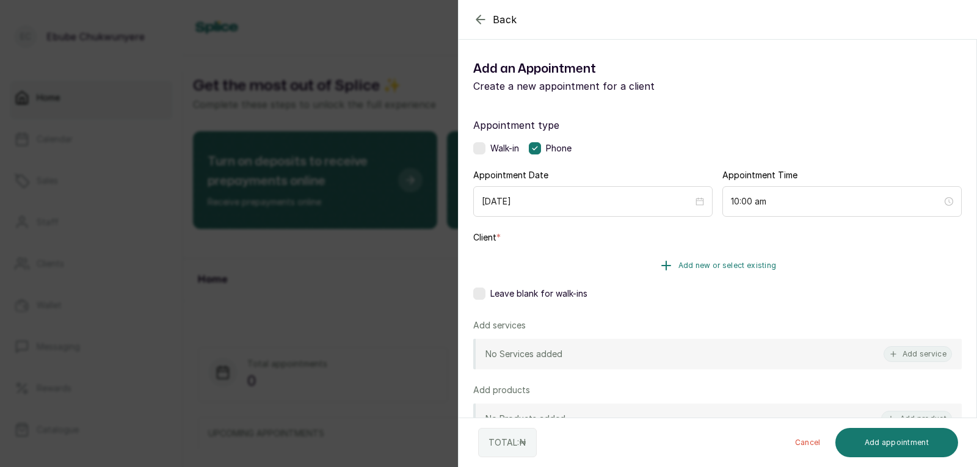
click at [779, 258] on button "Add new or select existing" at bounding box center [717, 265] width 488 height 34
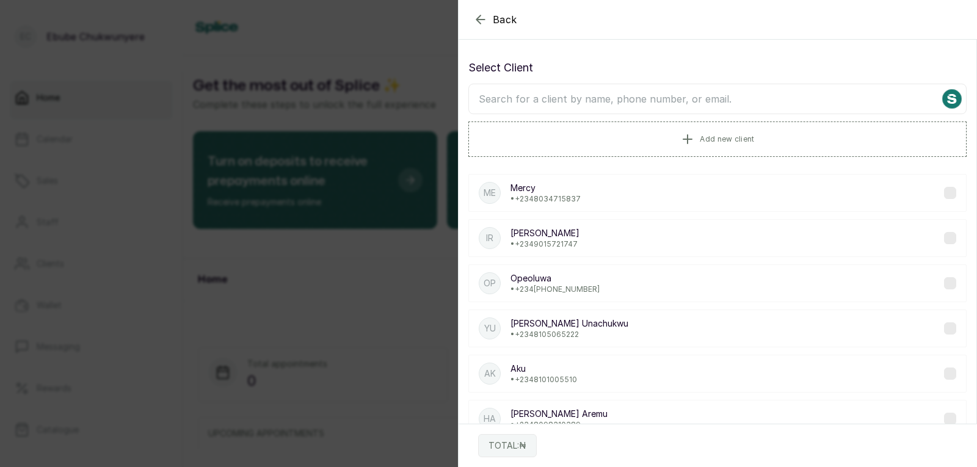
click at [618, 93] on input "text" at bounding box center [717, 99] width 498 height 31
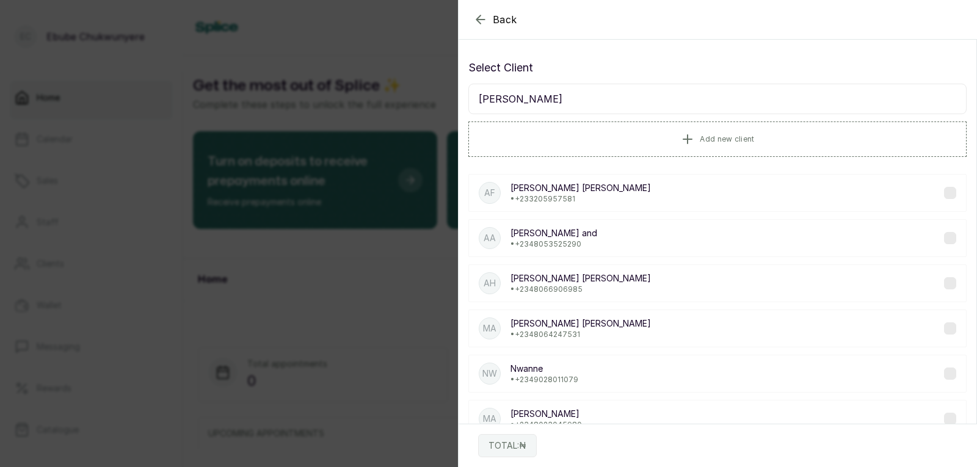
type input "anne"
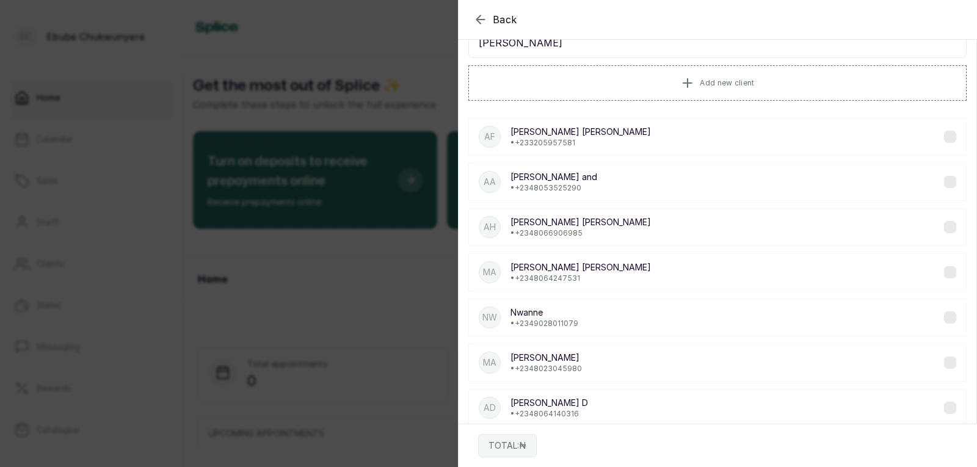
scroll to position [85, 0]
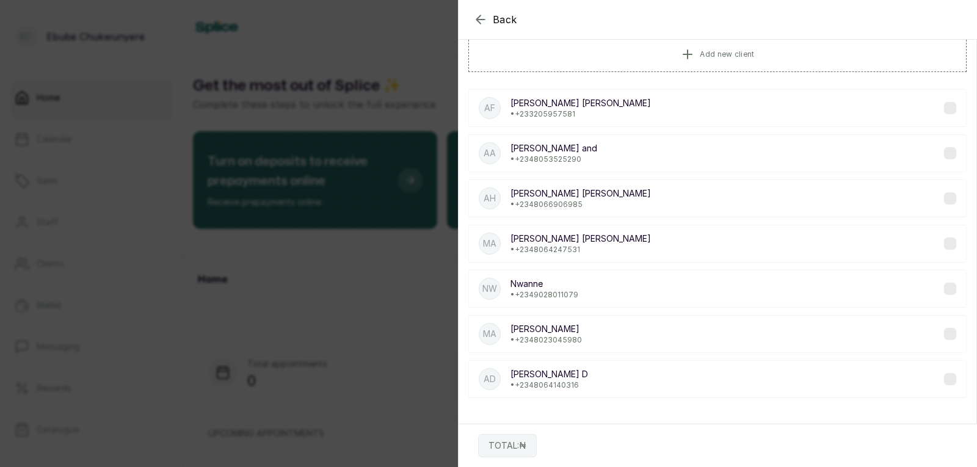
click at [830, 380] on div "AD Anne D • +234 8064140316" at bounding box center [717, 379] width 498 height 38
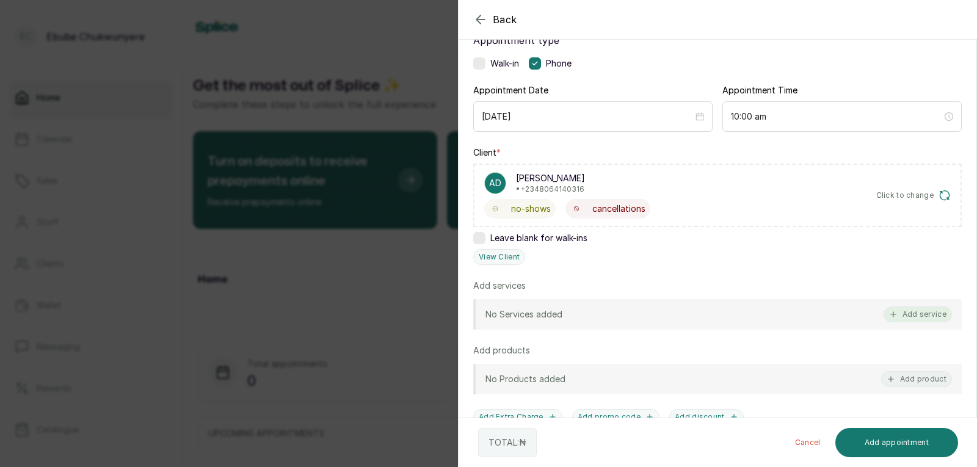
click at [899, 309] on button "Add service" at bounding box center [917, 314] width 68 height 16
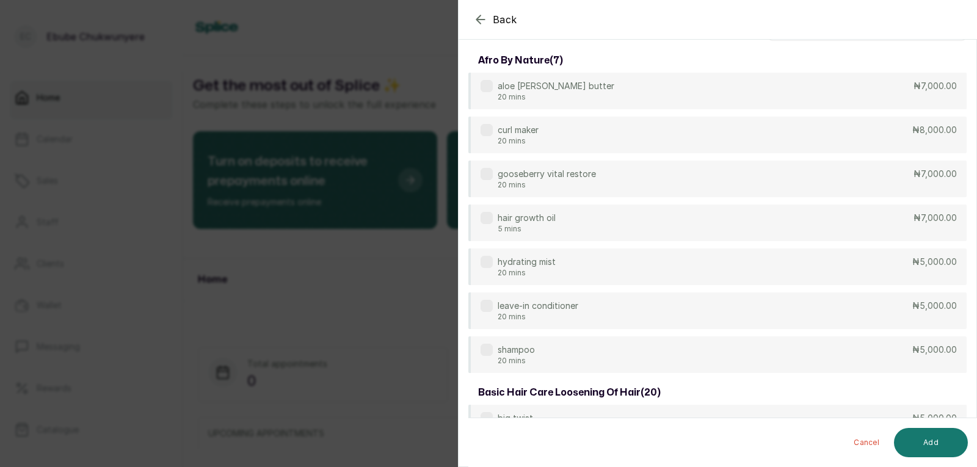
scroll to position [0, 0]
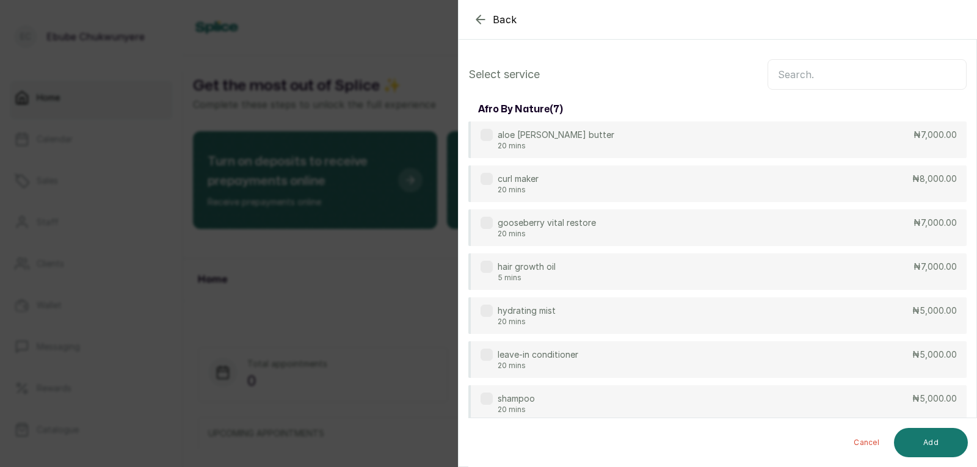
click at [908, 68] on input "text" at bounding box center [866, 74] width 199 height 31
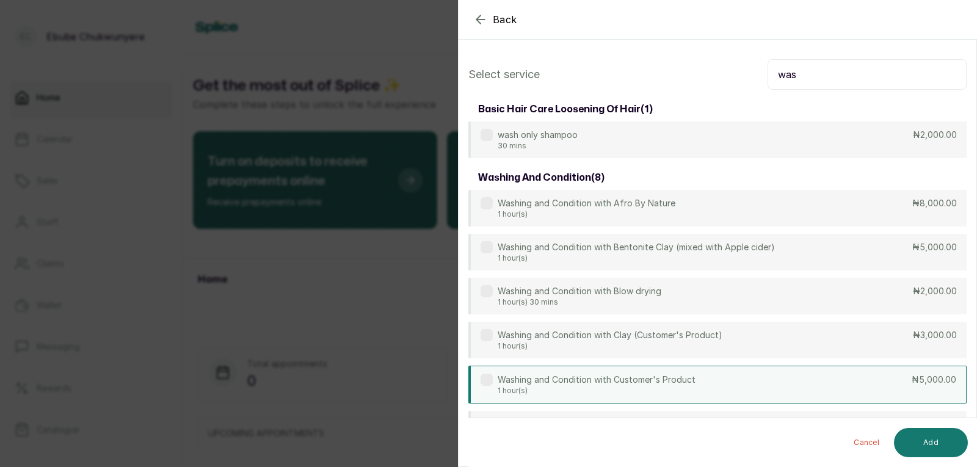
type input "was"
click at [700, 379] on div "Washing and Condition with Customer's Product 1 hour(s) ₦5,000.00" at bounding box center [717, 385] width 498 height 38
click at [913, 443] on button "Add" at bounding box center [931, 442] width 74 height 29
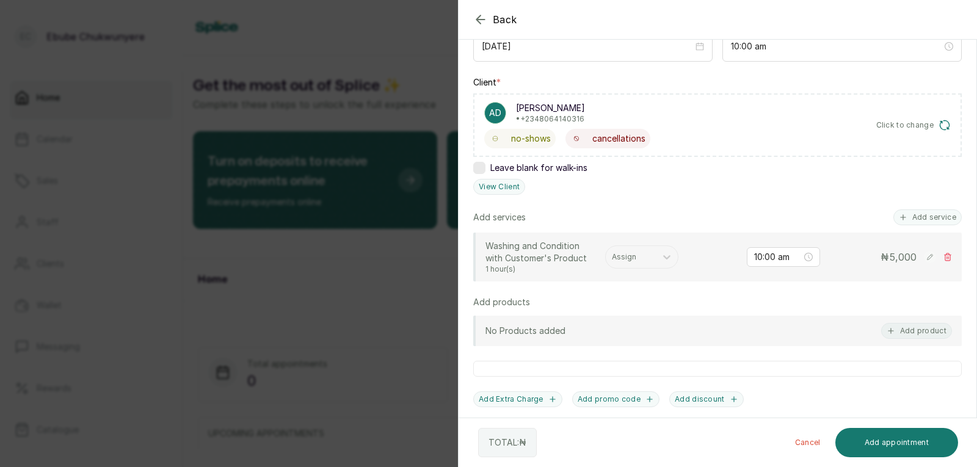
scroll to position [156, 0]
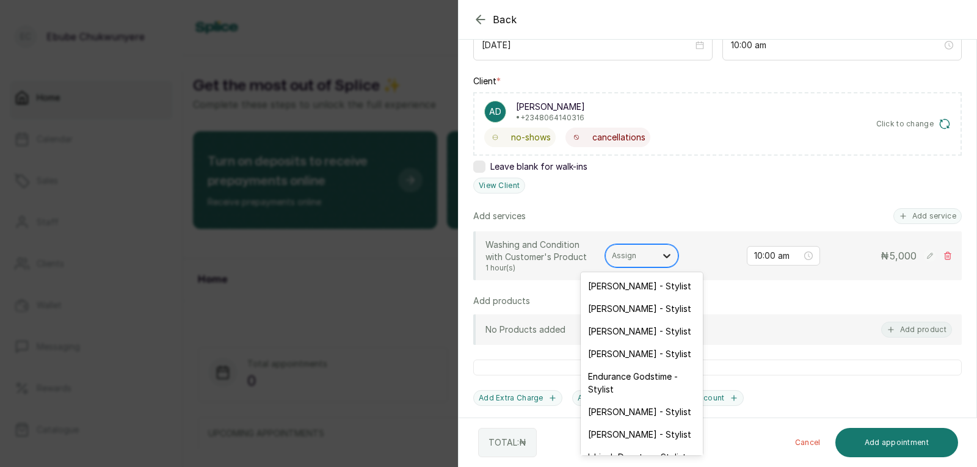
click at [662, 253] on icon at bounding box center [667, 256] width 12 height 12
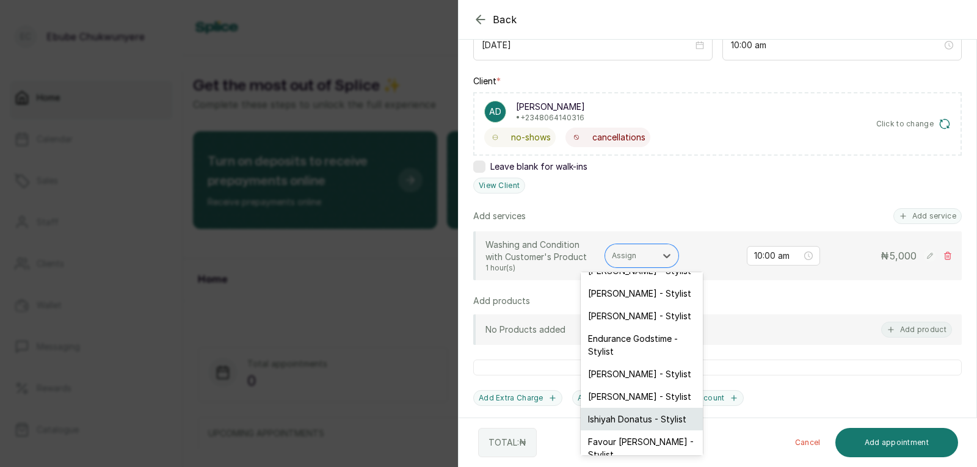
click at [675, 419] on div "Ishiyah Donatus - Stylist" at bounding box center [642, 419] width 122 height 23
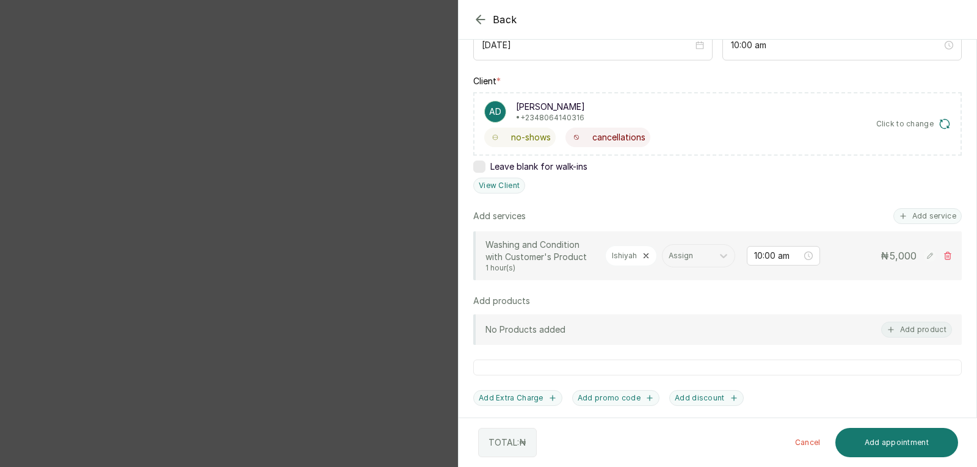
click at [642, 245] on div "Ishiyah" at bounding box center [631, 255] width 52 height 21
click at [643, 252] on icon at bounding box center [646, 256] width 9 height 9
click at [783, 261] on input "10:00 am" at bounding box center [777, 255] width 49 height 13
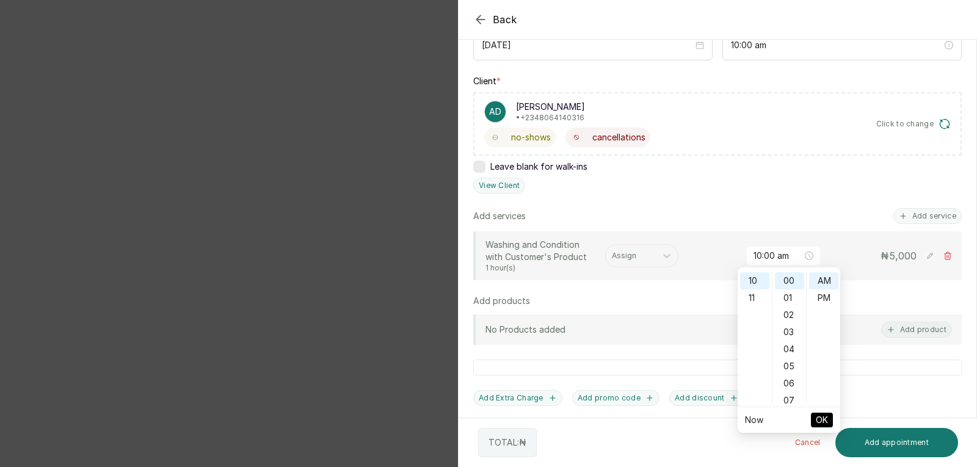
scroll to position [147, 0]
click at [757, 289] on div "09" at bounding box center [754, 288] width 29 height 17
type input "9:00 am"
click at [818, 408] on span "OK" at bounding box center [822, 419] width 12 height 23
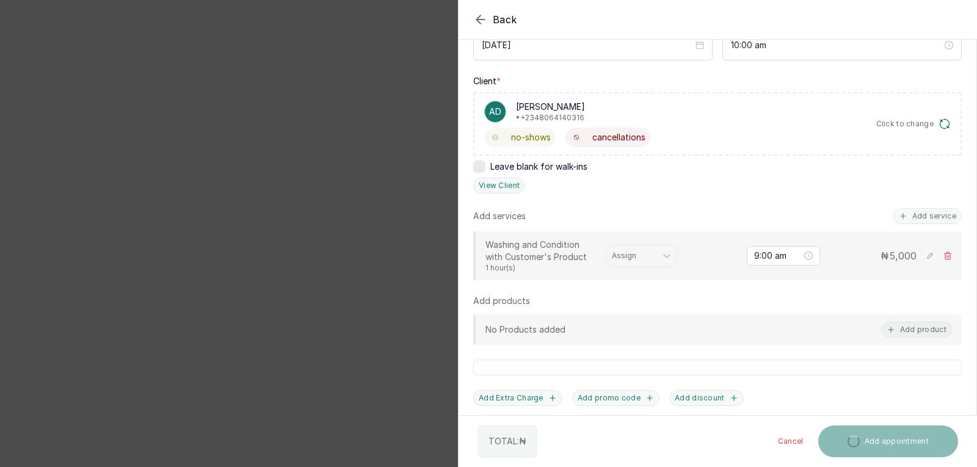
click at [808, 44] on div at bounding box center [855, 50] width 244 height 61
click at [941, 45] on div at bounding box center [855, 50] width 244 height 61
click at [502, 10] on div "Back" at bounding box center [946, 19] width 977 height 39
click at [487, 13] on icon "button" at bounding box center [480, 19] width 15 height 15
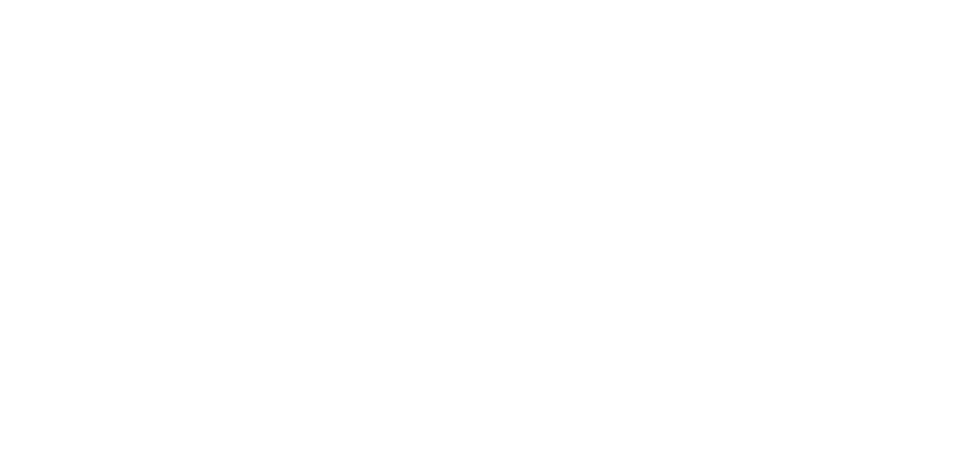
click at [697, 0] on html at bounding box center [488, 0] width 977 height 0
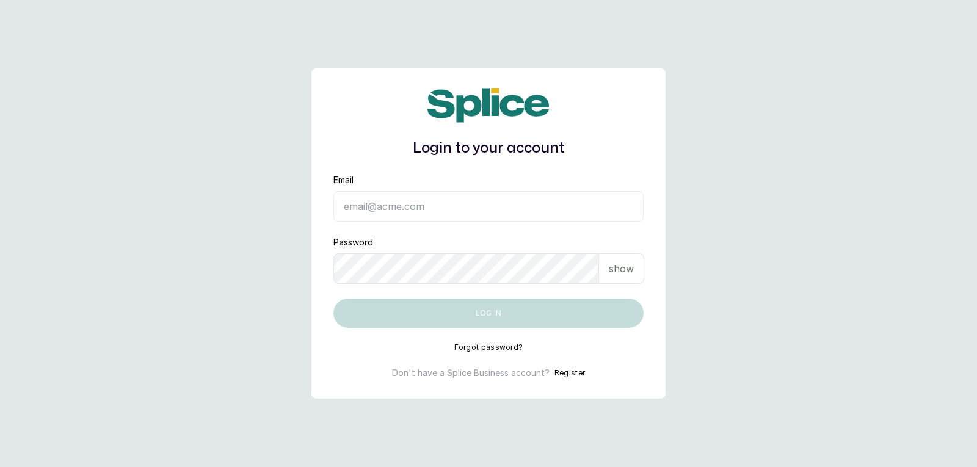
type input "yellowsisihair@gmail.com"
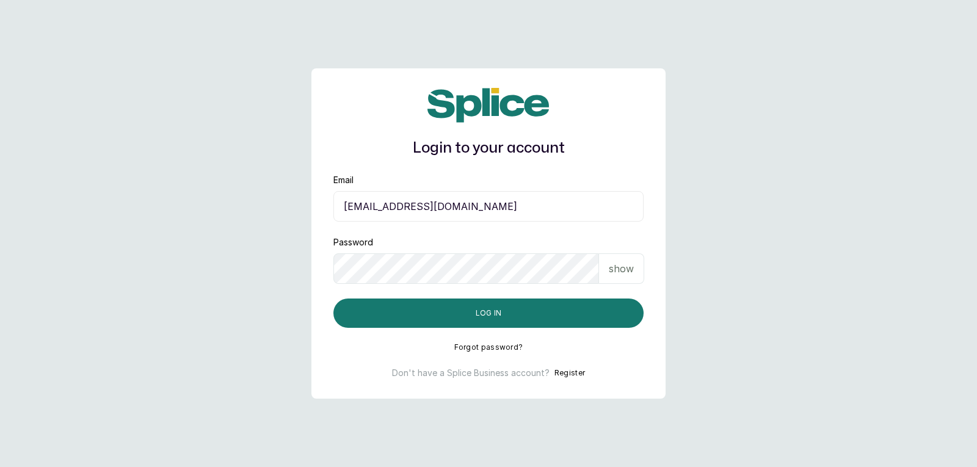
click at [631, 264] on p "show" at bounding box center [621, 268] width 25 height 15
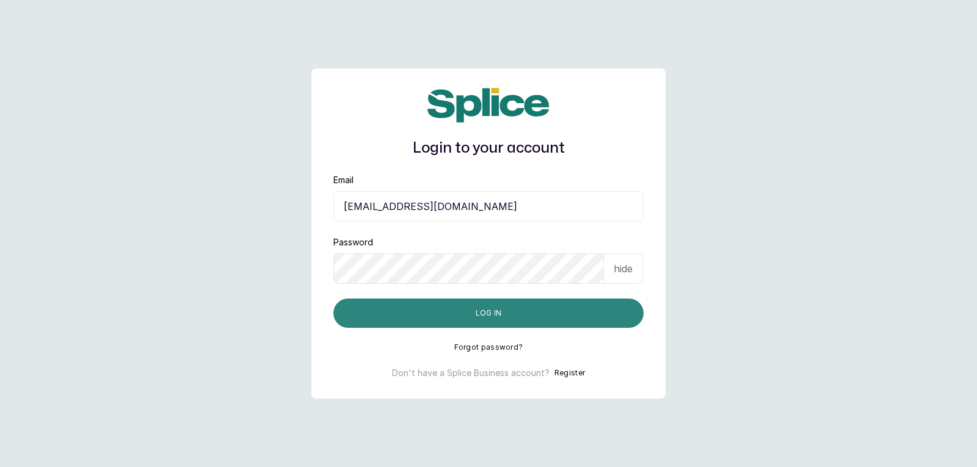
click at [620, 304] on button "Log in" at bounding box center [488, 313] width 310 height 29
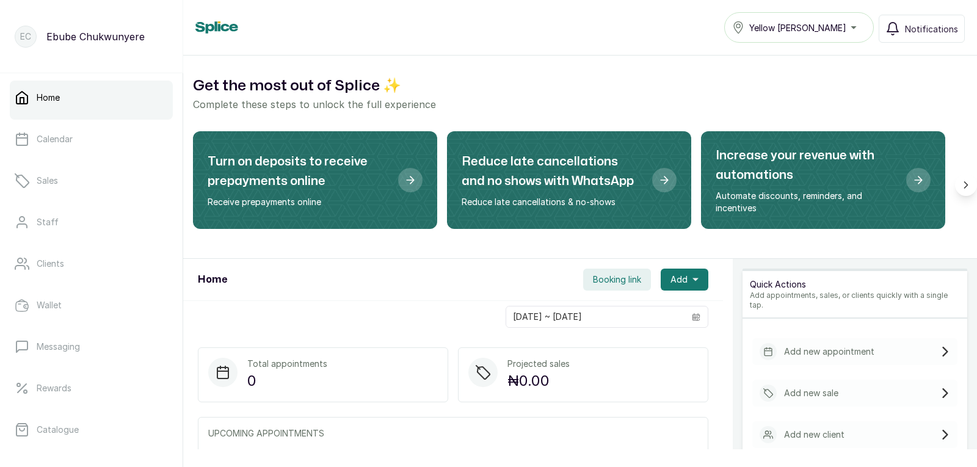
click at [870, 344] on div "Add new appointment" at bounding box center [854, 351] width 205 height 27
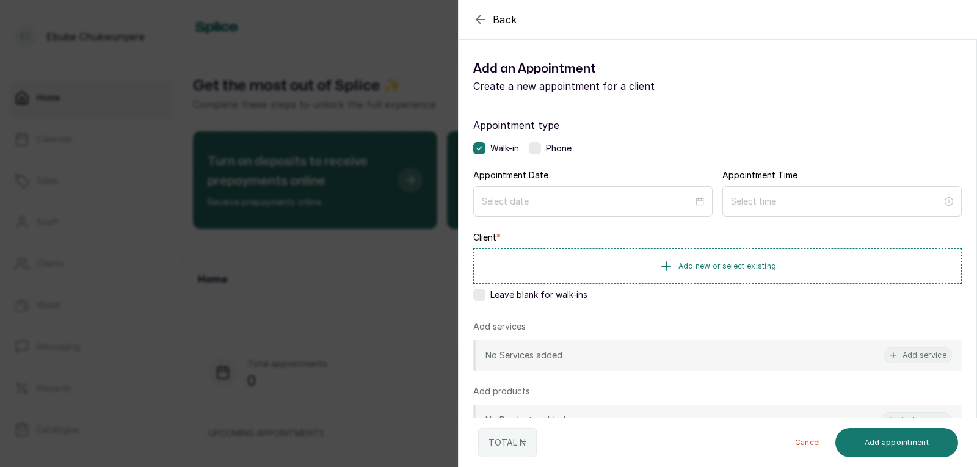
click at [535, 148] on label at bounding box center [535, 148] width 12 height 12
click at [537, 193] on div at bounding box center [592, 201] width 239 height 31
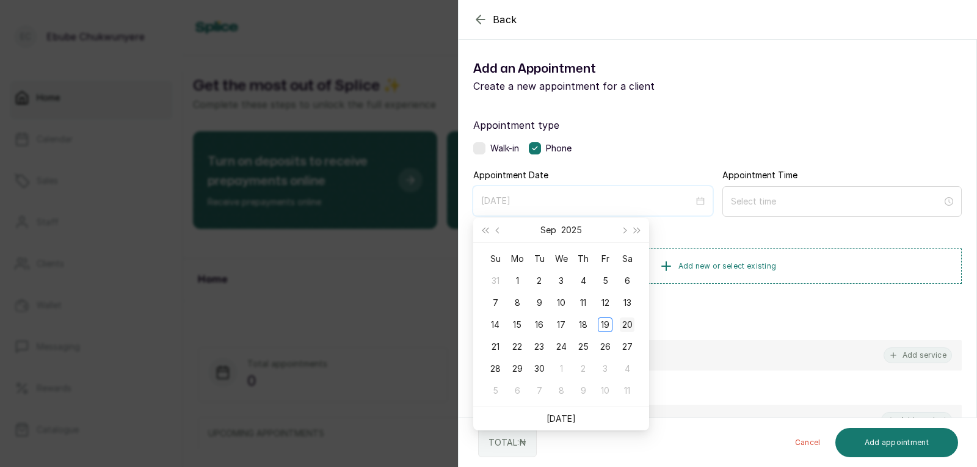
type input "[DATE]"
click at [626, 322] on div "20" at bounding box center [627, 324] width 15 height 15
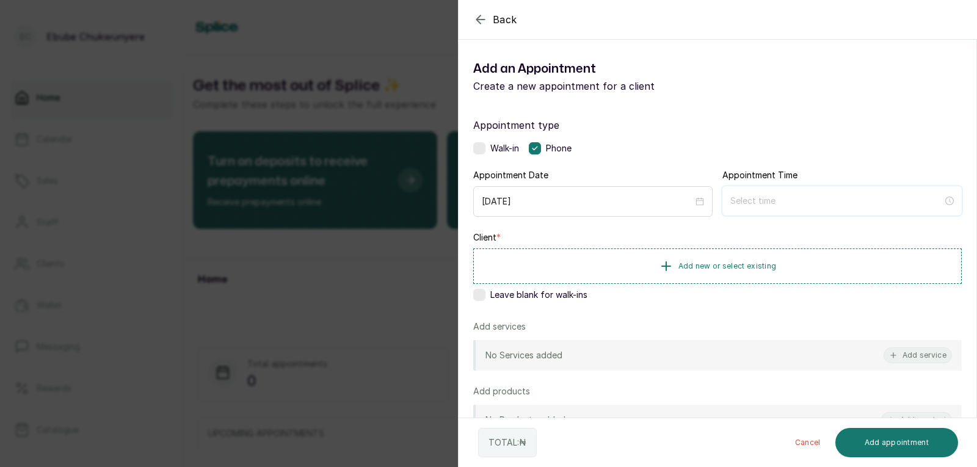
click at [770, 203] on input at bounding box center [836, 200] width 212 height 13
type input "12:01 am"
click at [742, 329] on div "09" at bounding box center [734, 336] width 29 height 17
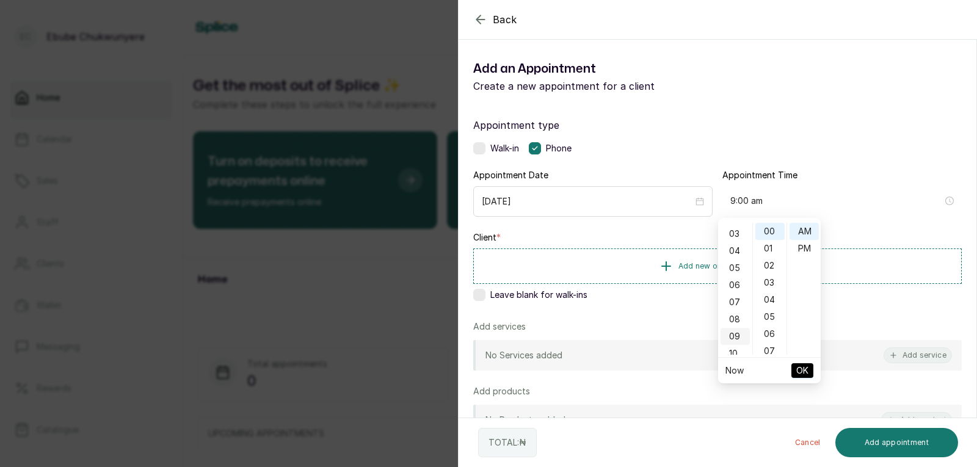
scroll to position [154, 0]
type input "9:00 am"
click at [796, 371] on span "OK" at bounding box center [802, 370] width 12 height 23
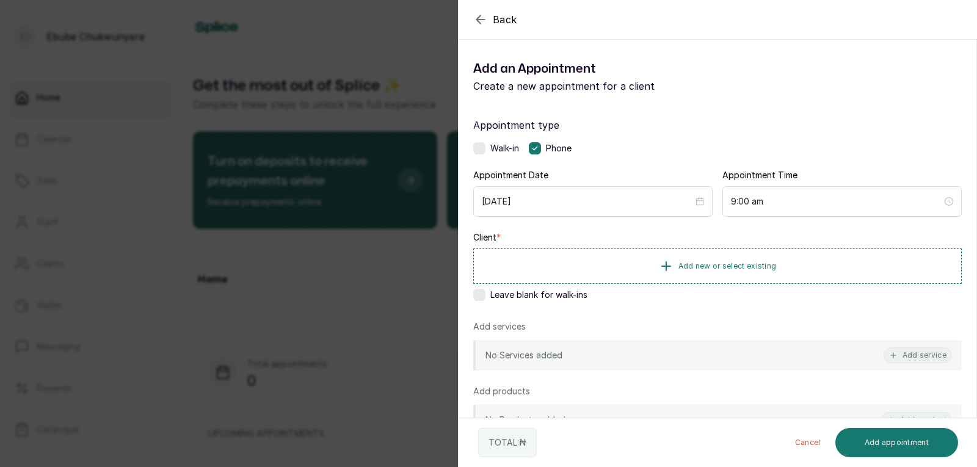
click at [658, 242] on div "Client * Add new or select existing Leave blank for walk-ins" at bounding box center [717, 268] width 488 height 74
click at [661, 244] on div "Client * Add new or select existing Leave blank for walk-ins" at bounding box center [717, 268] width 488 height 74
click at [659, 253] on button "Add new or select existing" at bounding box center [717, 265] width 488 height 34
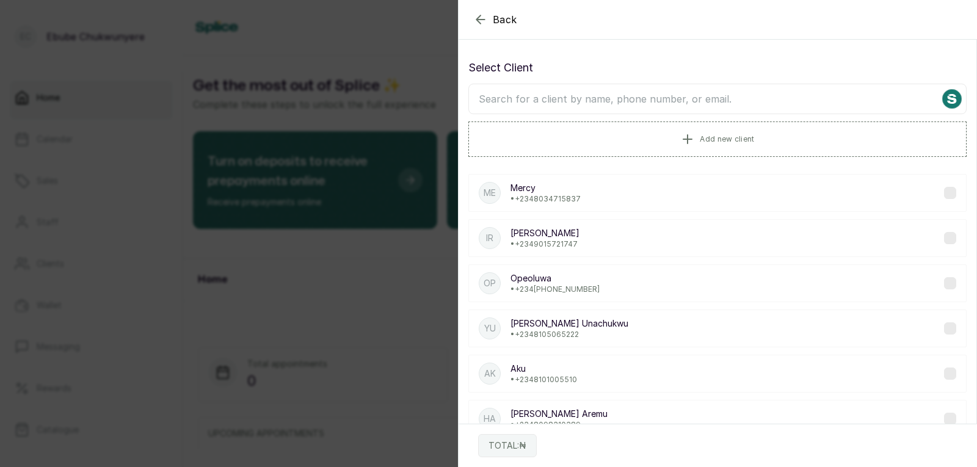
click at [686, 101] on input "text" at bounding box center [717, 99] width 498 height 31
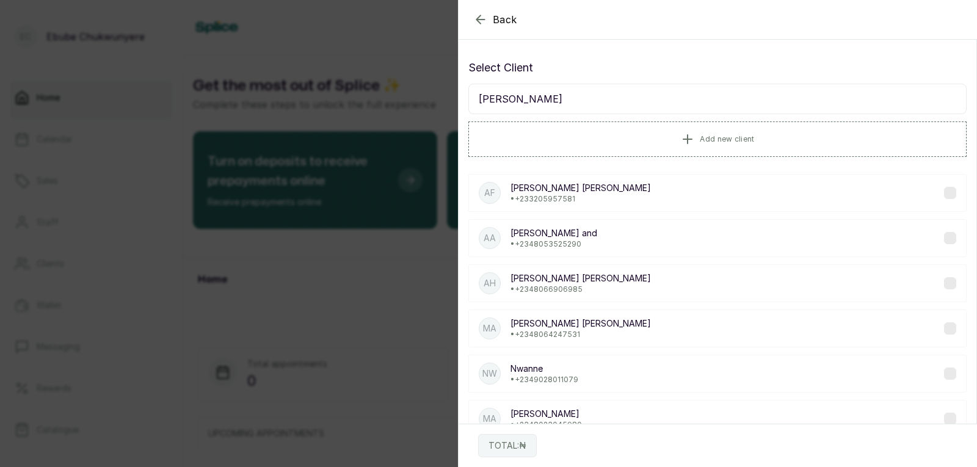
type input "anne"
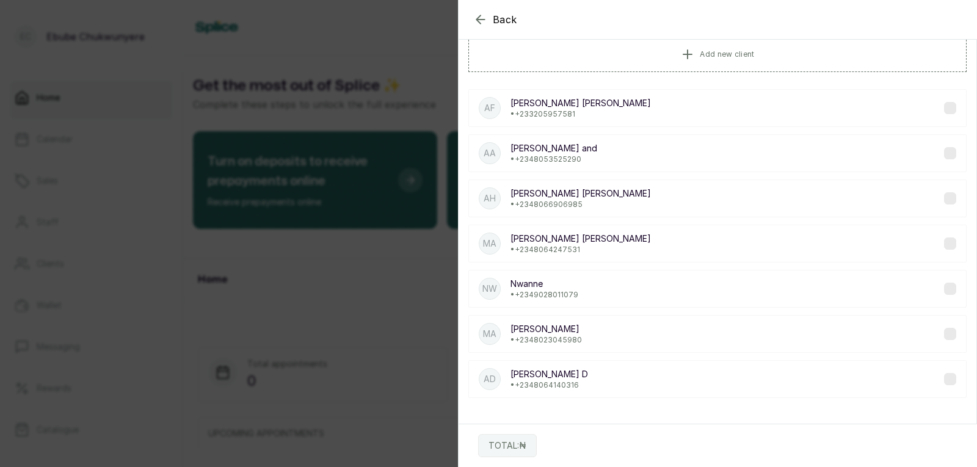
click at [788, 387] on div "AD Anne D • +234 8064140316" at bounding box center [717, 379] width 498 height 38
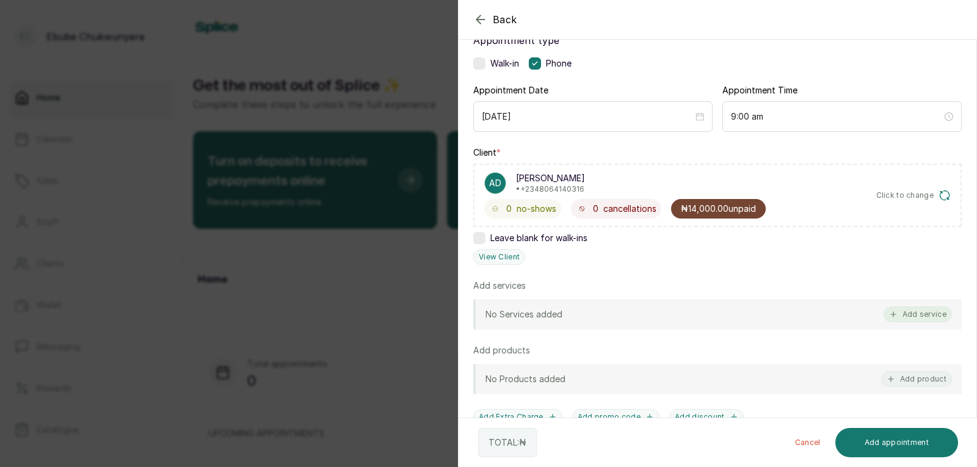
click at [902, 313] on button "Add service" at bounding box center [917, 314] width 68 height 16
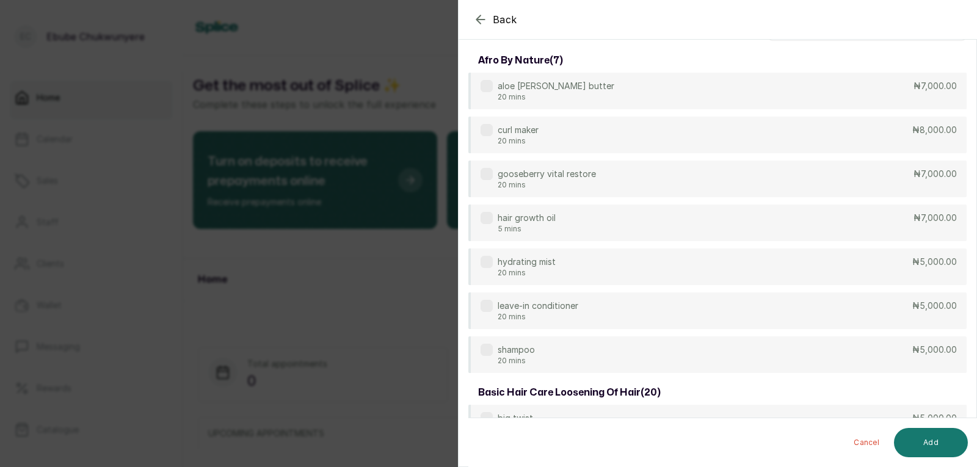
scroll to position [0, 0]
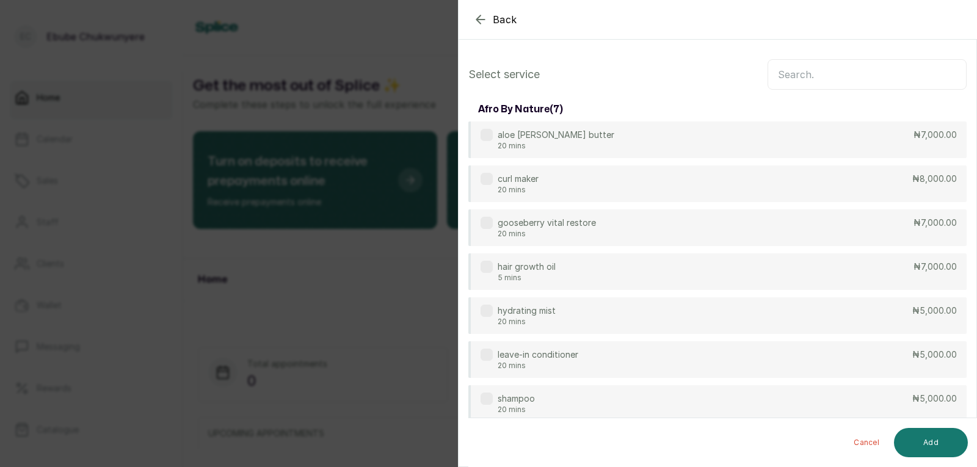
click at [919, 74] on input "text" at bounding box center [866, 74] width 199 height 31
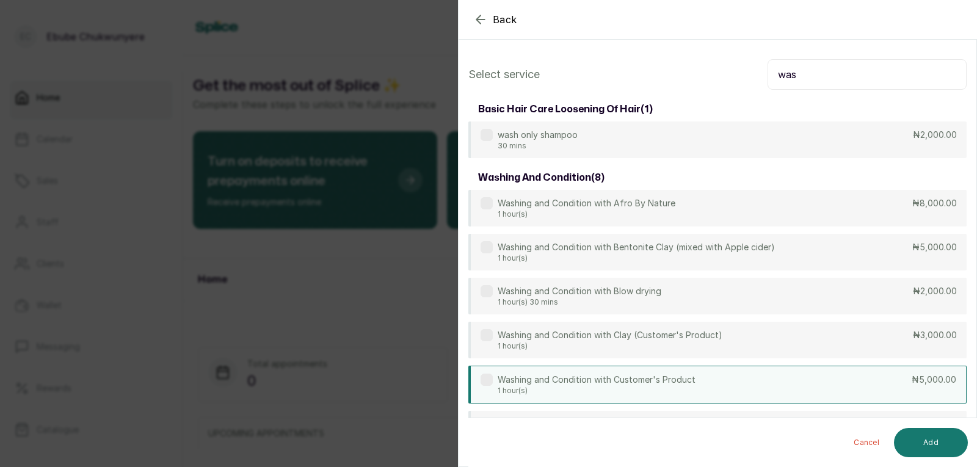
type input "was"
click at [781, 388] on div "Washing and Condition with Customer's Product 1 hour(s) ₦5,000.00" at bounding box center [717, 385] width 498 height 38
click at [919, 430] on button "Add" at bounding box center [931, 442] width 74 height 29
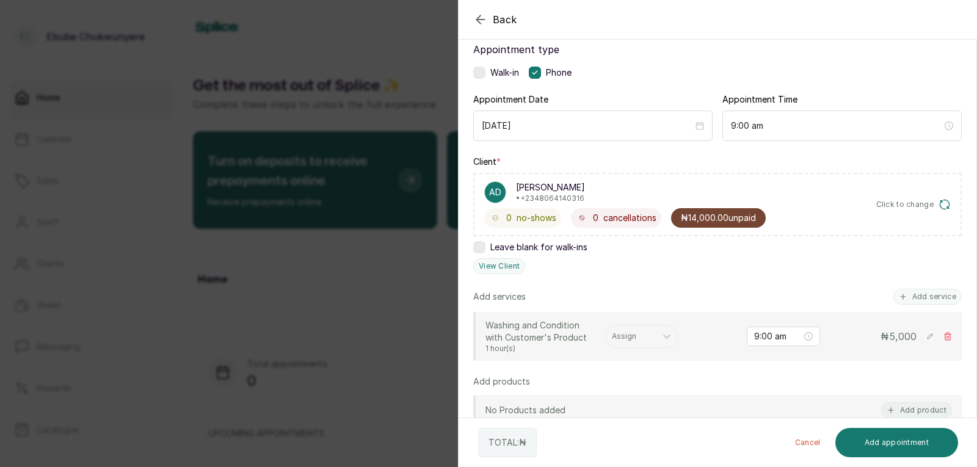
scroll to position [172, 0]
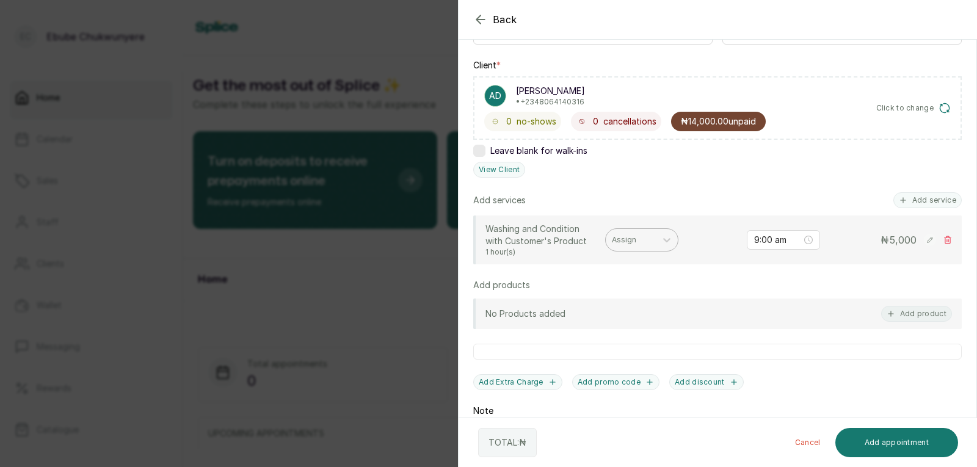
click at [642, 237] on div at bounding box center [631, 239] width 38 height 11
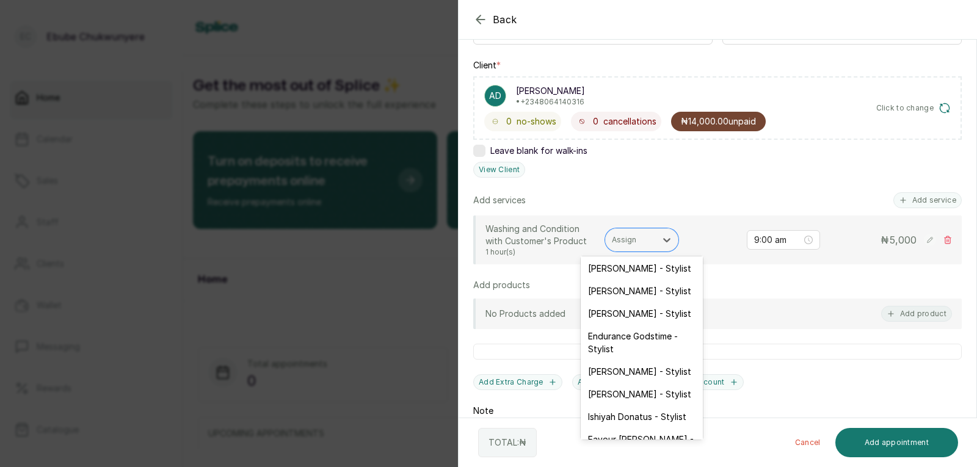
scroll to position [38, 0]
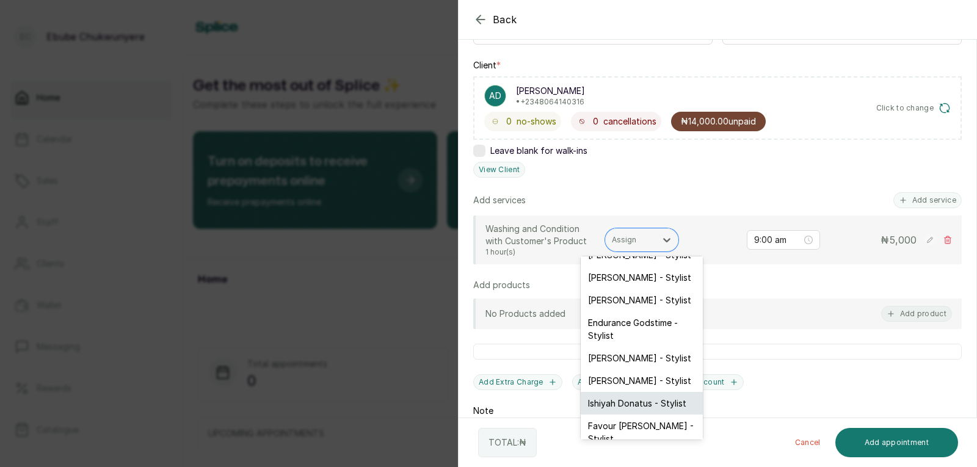
click at [657, 396] on div "Ishiyah Donatus - Stylist" at bounding box center [642, 403] width 122 height 23
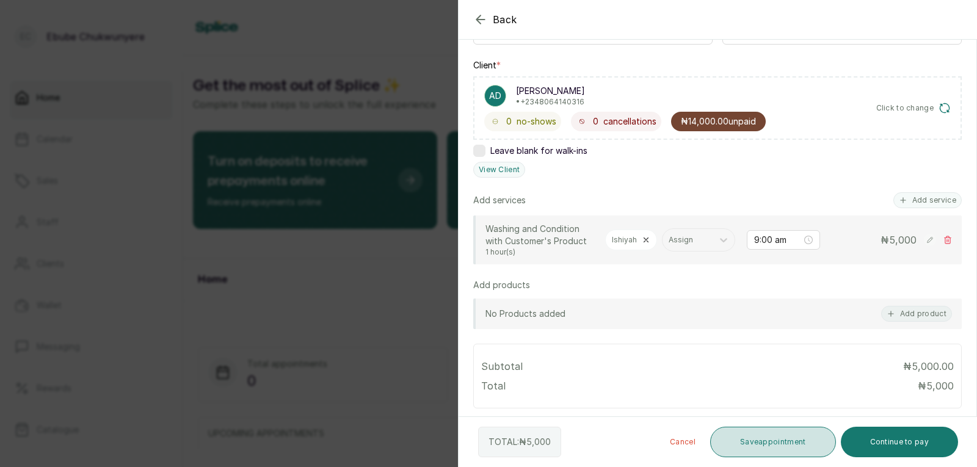
click at [784, 430] on button "Save appointment" at bounding box center [773, 442] width 126 height 31
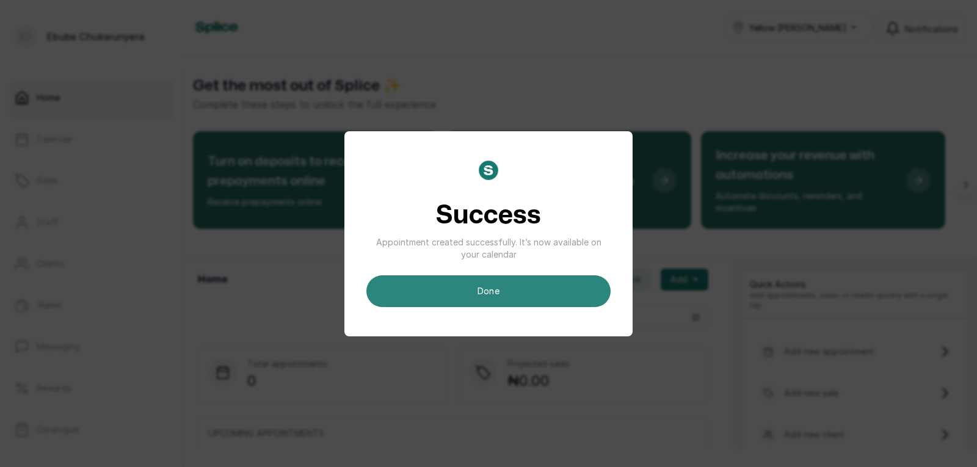
click at [583, 299] on button "done" at bounding box center [488, 291] width 244 height 32
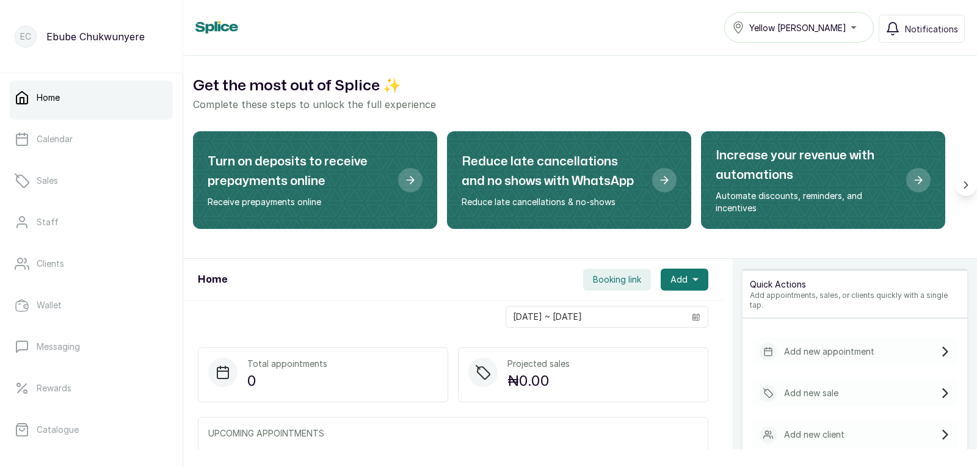
click at [916, 342] on div "Add new appointment" at bounding box center [854, 351] width 205 height 27
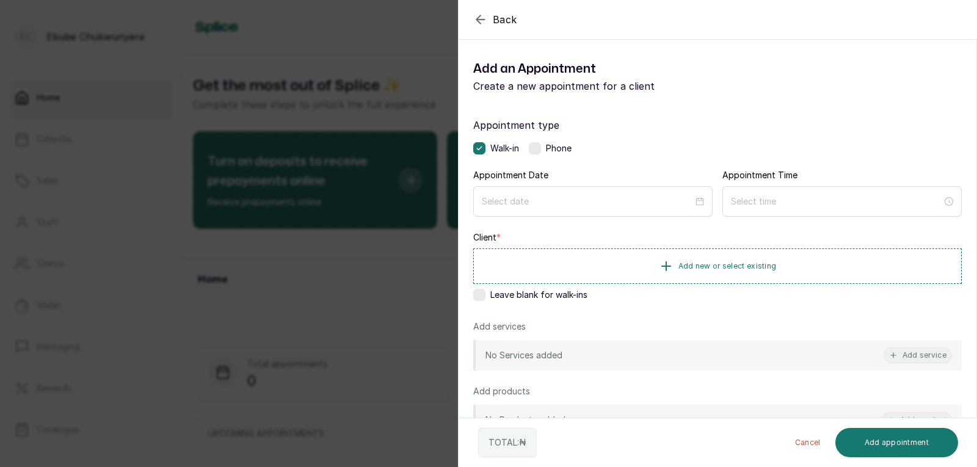
click at [534, 148] on label at bounding box center [535, 148] width 12 height 12
click at [535, 195] on input at bounding box center [587, 200] width 212 height 13
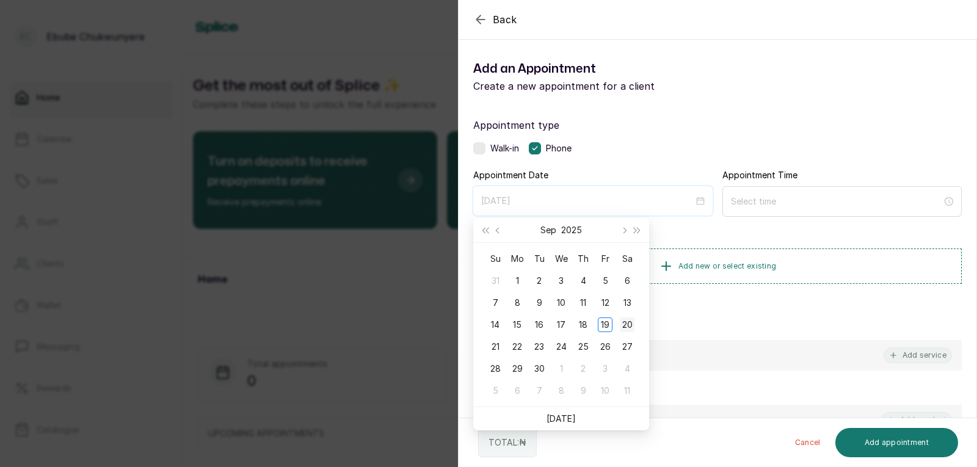
type input "2025/09/20"
click at [630, 325] on div "20" at bounding box center [627, 324] width 15 height 15
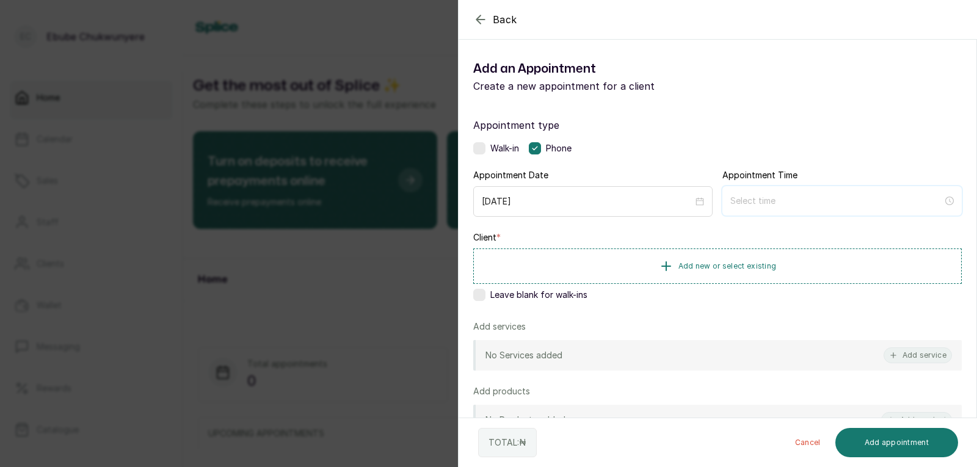
drag, startPoint x: 759, startPoint y: 199, endPoint x: 766, endPoint y: 200, distance: 6.2
click at [766, 200] on input at bounding box center [836, 200] width 212 height 13
type input "12:07 am"
type input "7:00 am"
click at [735, 333] on div "09" at bounding box center [734, 336] width 29 height 17
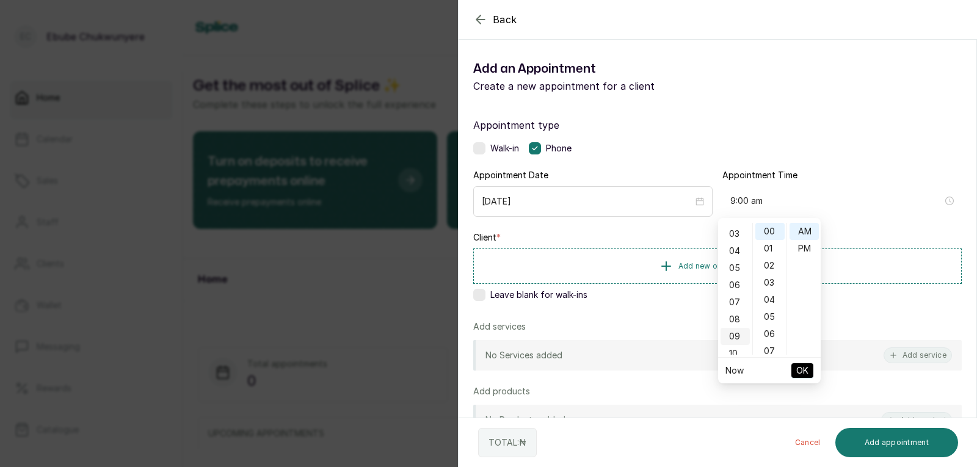
scroll to position [154, 0]
type input "9:00 am"
click at [804, 371] on span "OK" at bounding box center [802, 370] width 12 height 23
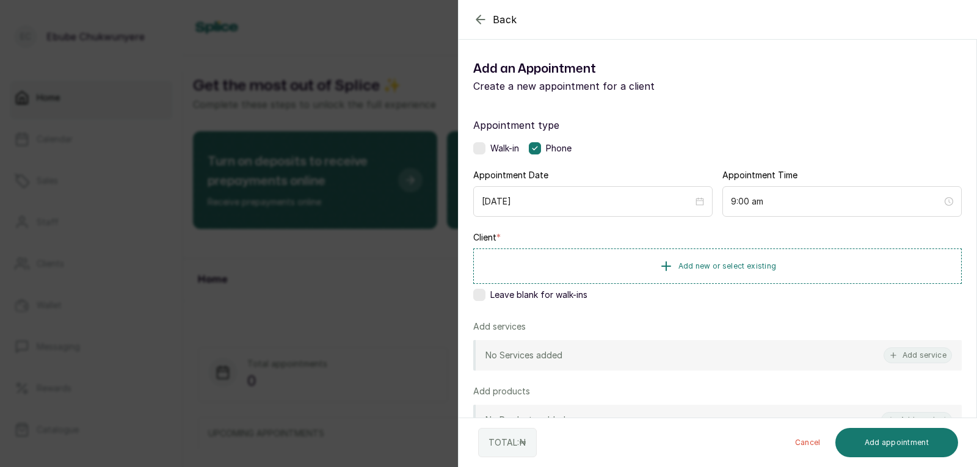
click at [741, 245] on div "Client * Add new or select existing Leave blank for walk-ins" at bounding box center [717, 268] width 488 height 74
click at [741, 266] on span "Add new or select existing" at bounding box center [727, 266] width 98 height 10
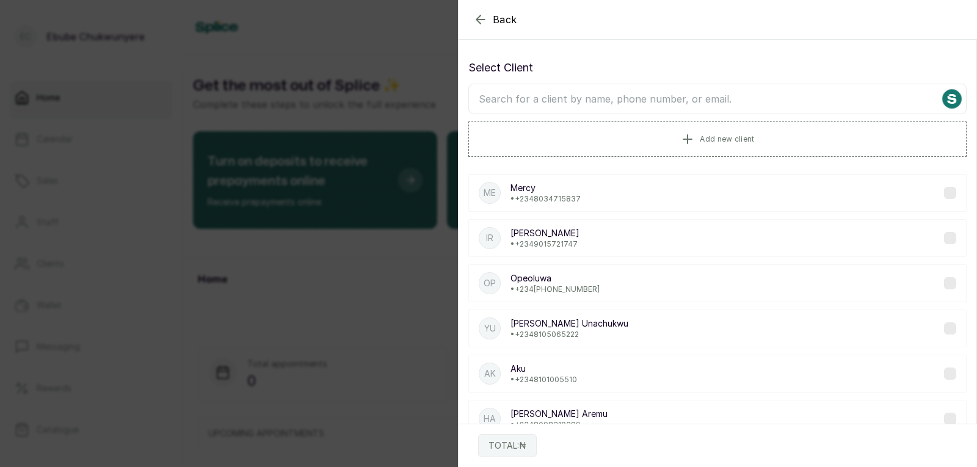
click at [679, 107] on input "text" at bounding box center [717, 99] width 498 height 31
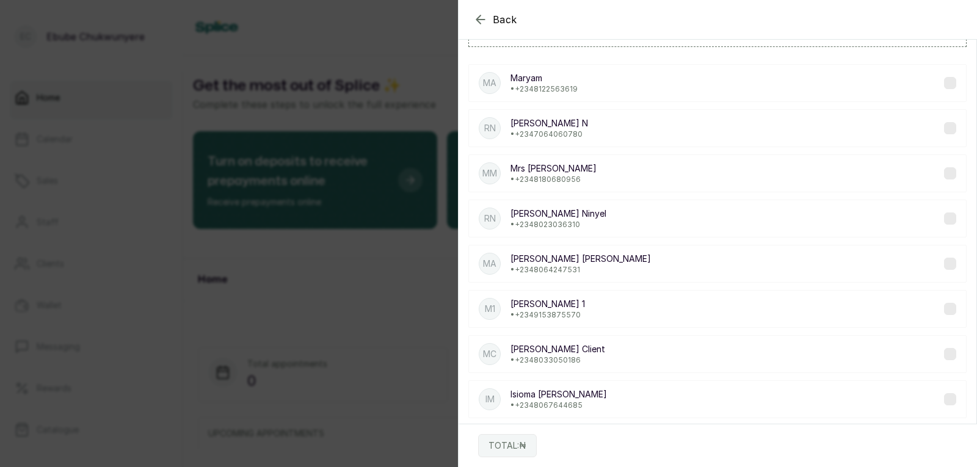
scroll to position [106, 0]
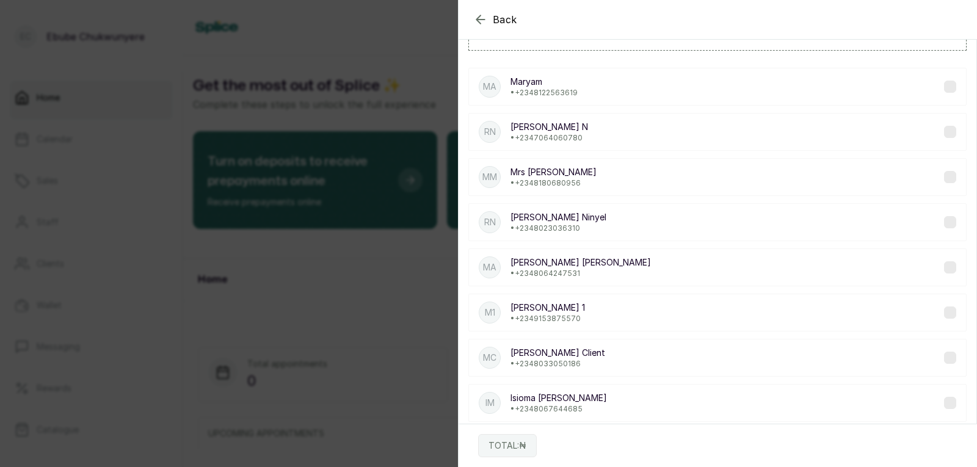
drag, startPoint x: 970, startPoint y: 306, endPoint x: 883, endPoint y: 334, distance: 91.1
click at [883, 334] on div "Ma Maryam • +234 8122563619 RN Rosemary N • +234 7064060780 MM Mrs Mary • +234 …" at bounding box center [717, 290] width 498 height 464
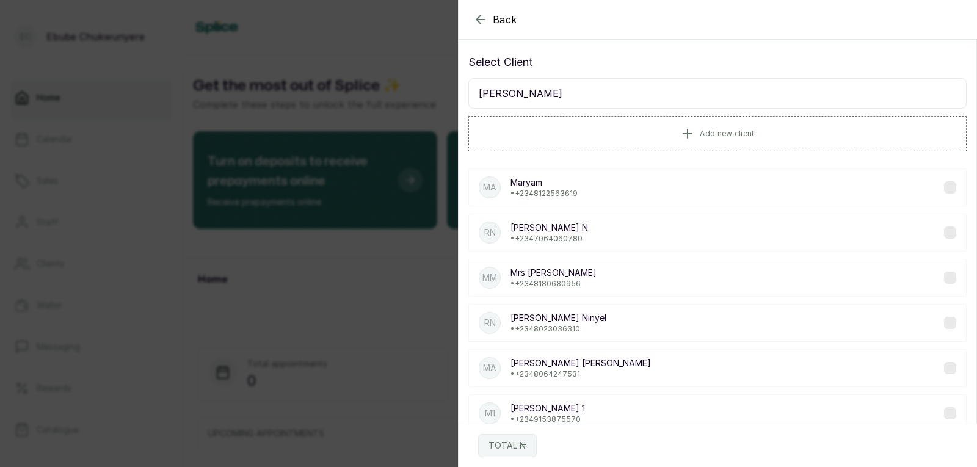
scroll to position [0, 0]
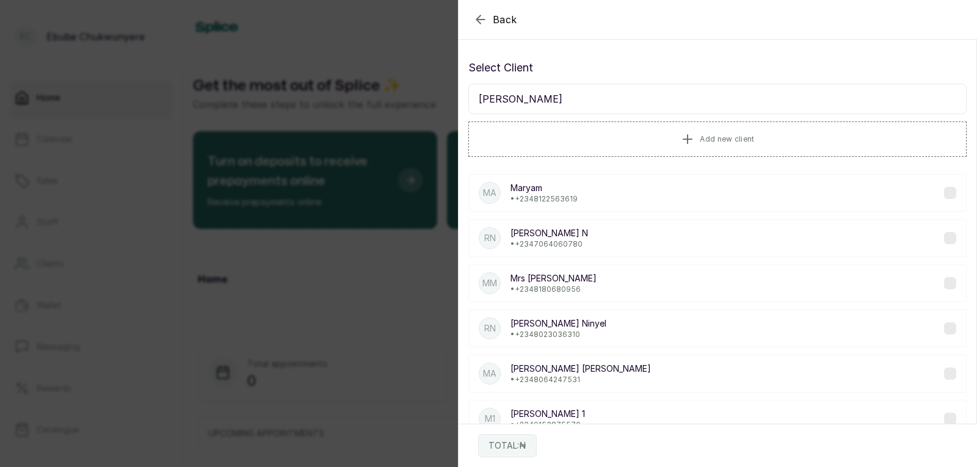
click at [860, 96] on input "mary" at bounding box center [717, 99] width 498 height 31
type input "m"
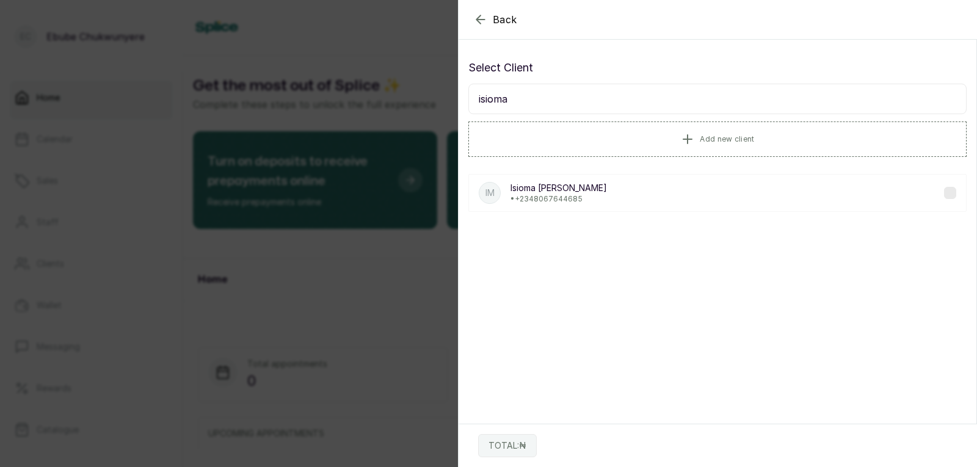
type input "isioma"
click at [837, 214] on div "IM Isioma Maryann • +234 8067644685" at bounding box center [717, 192] width 498 height 57
click at [851, 194] on div "IM Isioma Maryann • +234 8067644685" at bounding box center [717, 193] width 498 height 38
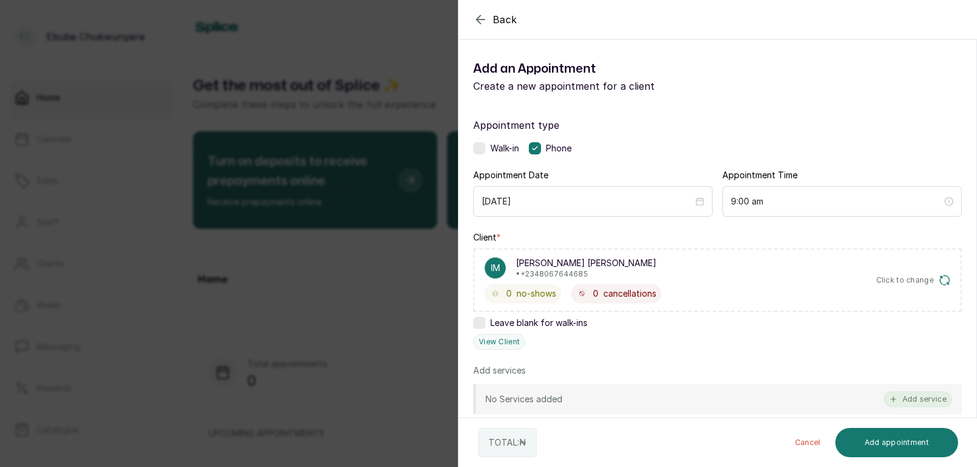
click at [901, 402] on button "Add service" at bounding box center [917, 399] width 68 height 16
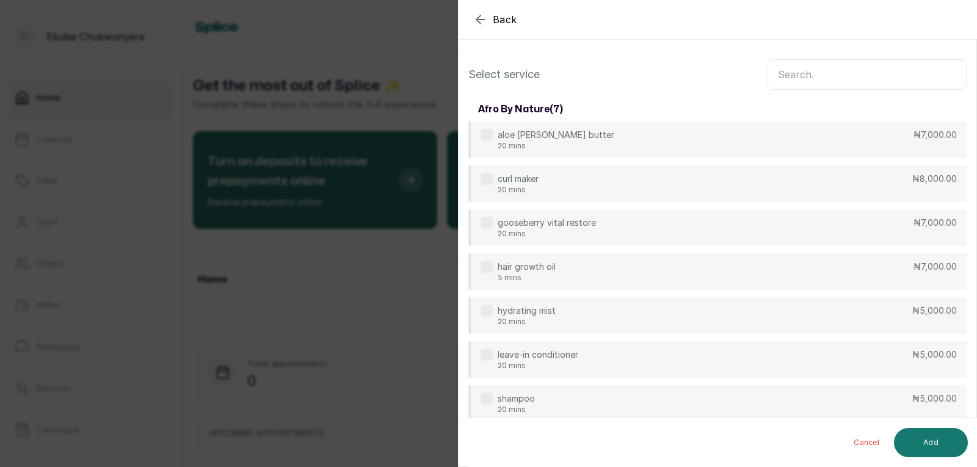
click at [853, 61] on input "text" at bounding box center [866, 74] width 199 height 31
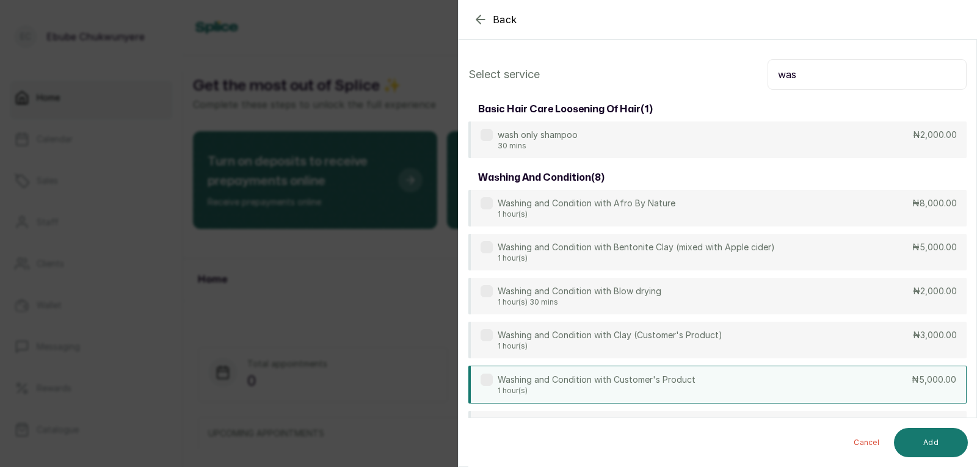
type input "was"
click at [593, 389] on p "1 hour(s)" at bounding box center [597, 391] width 198 height 10
click at [919, 436] on button "Add" at bounding box center [931, 442] width 74 height 29
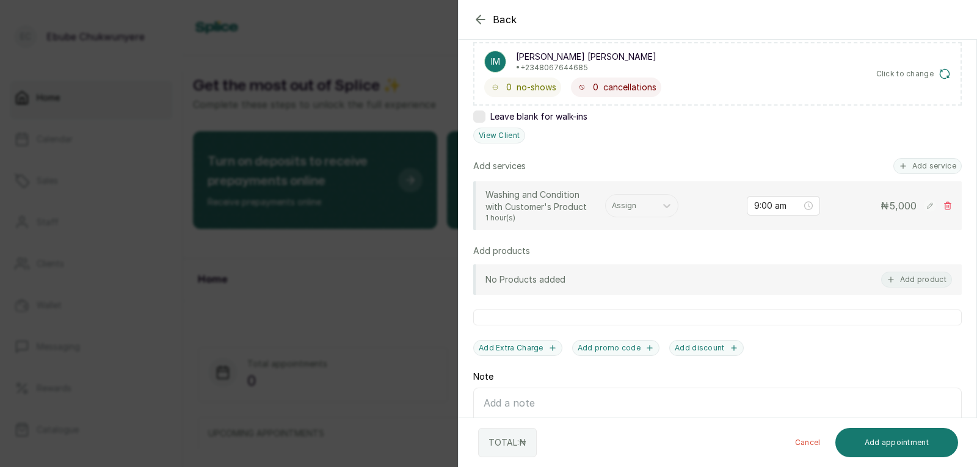
scroll to position [277, 0]
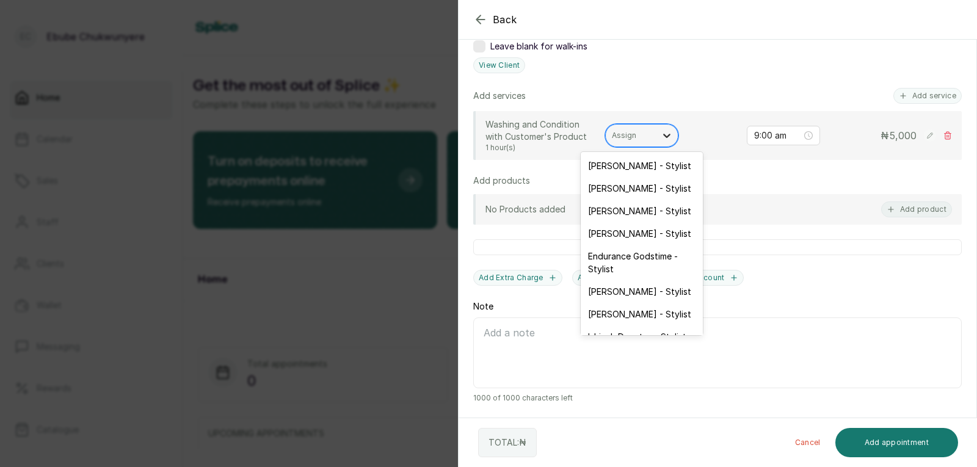
click at [659, 131] on div at bounding box center [667, 136] width 22 height 22
click at [665, 214] on div "Alice Dennis - Stylist" at bounding box center [642, 211] width 122 height 23
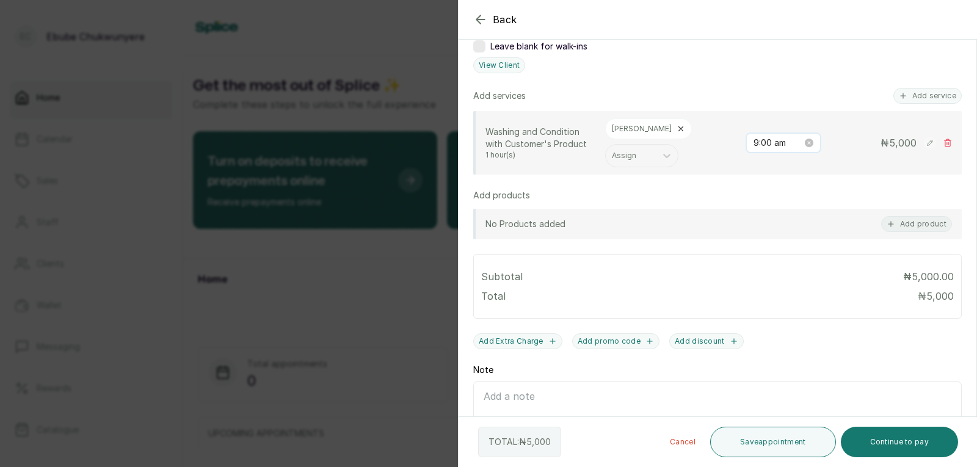
click at [786, 138] on input "9:00 am" at bounding box center [777, 142] width 49 height 13
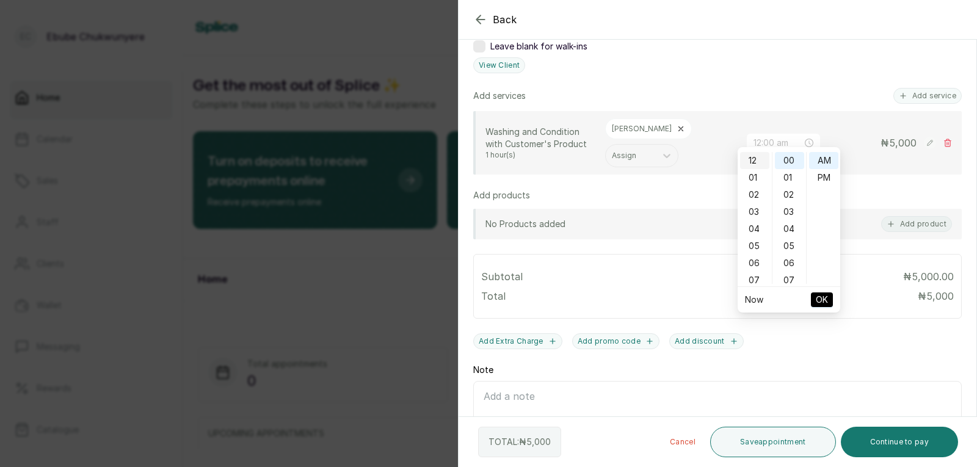
click at [750, 163] on div "12" at bounding box center [754, 160] width 29 height 17
type input "12:00 pm"
click at [820, 175] on div "PM" at bounding box center [823, 177] width 29 height 17
click at [814, 301] on button "OK" at bounding box center [822, 299] width 22 height 15
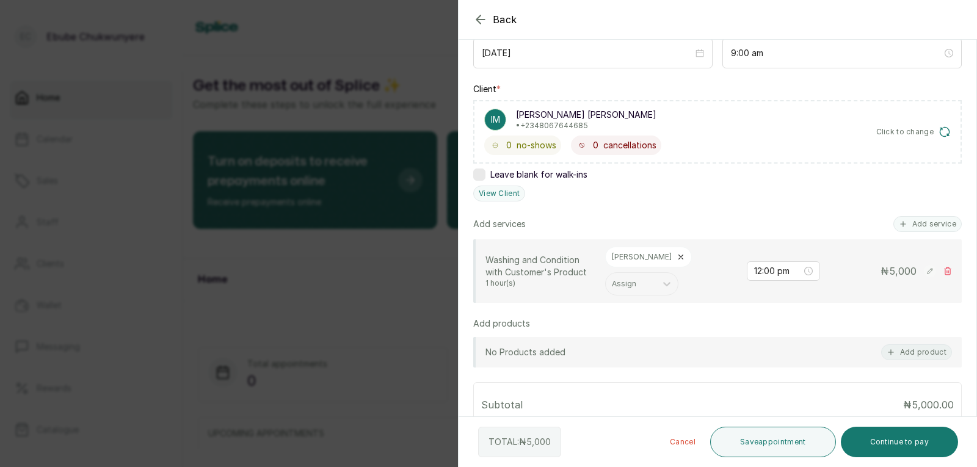
scroll to position [147, 0]
click at [918, 57] on div at bounding box center [855, 50] width 244 height 61
click at [938, 52] on div at bounding box center [855, 50] width 244 height 61
click at [925, 54] on div at bounding box center [855, 50] width 244 height 61
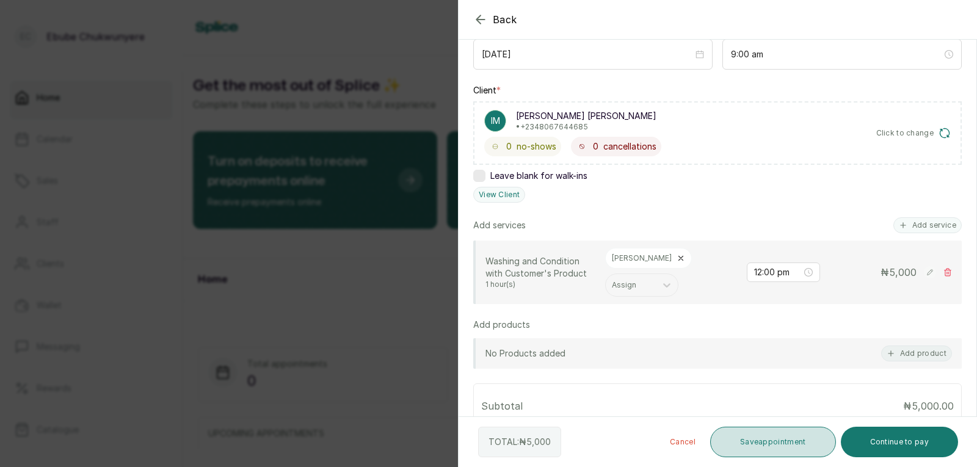
click at [740, 429] on button "Save appointment" at bounding box center [773, 442] width 126 height 31
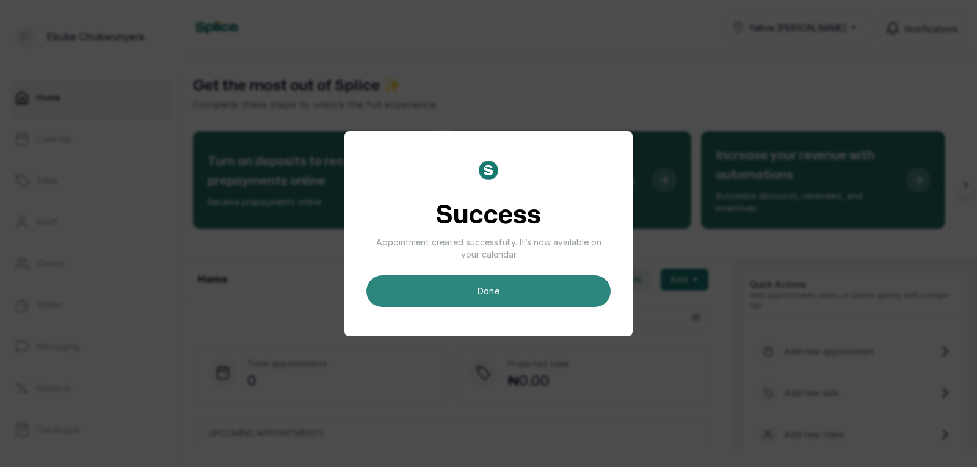
click at [559, 291] on button "done" at bounding box center [488, 291] width 244 height 32
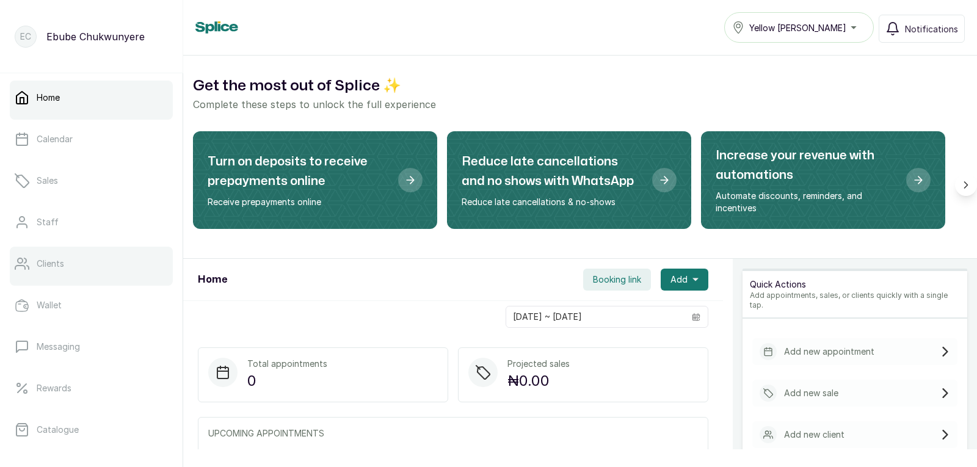
click at [85, 277] on link "Clients" at bounding box center [91, 264] width 163 height 34
